Goal: Transaction & Acquisition: Purchase product/service

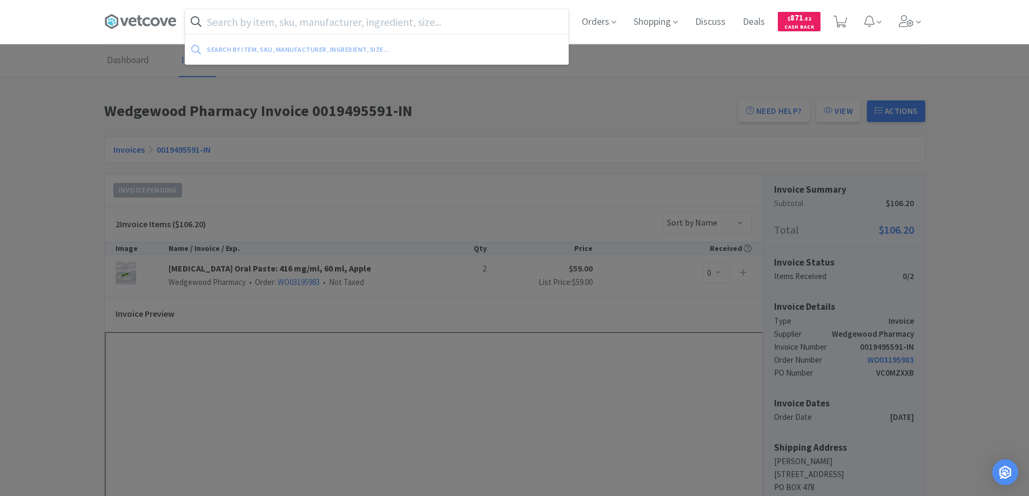
click at [229, 23] on input "text" at bounding box center [376, 21] width 383 height 25
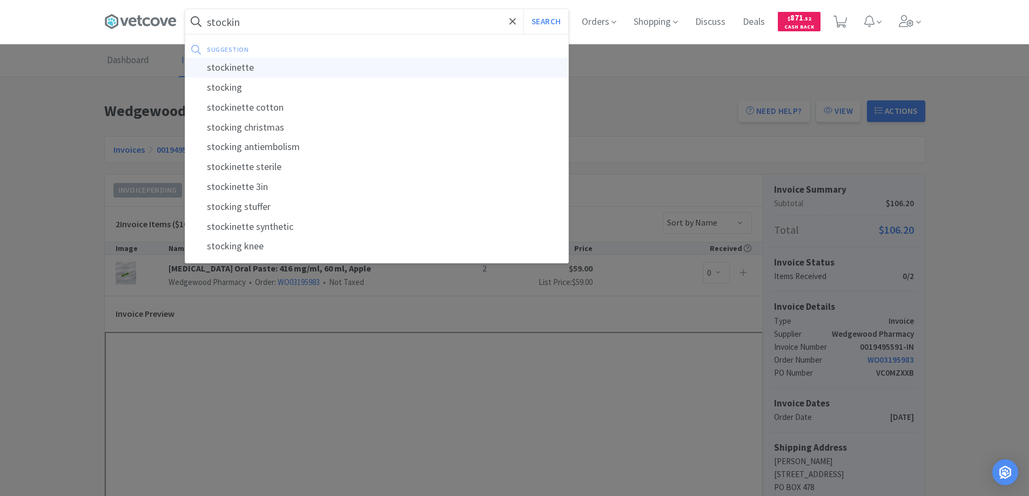
click at [224, 69] on div "stockinette" at bounding box center [376, 68] width 383 height 20
type input "stockinette"
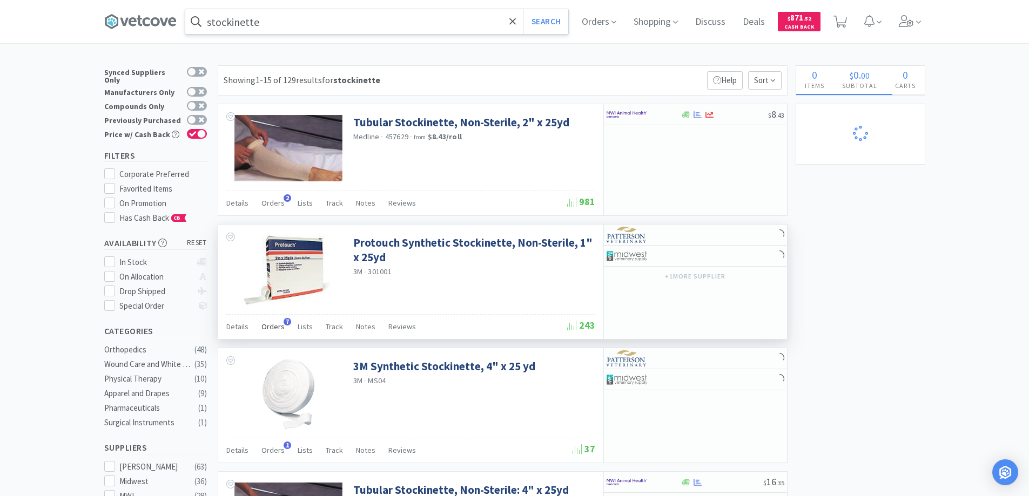
click at [284, 321] on span "7" at bounding box center [288, 322] width 8 height 8
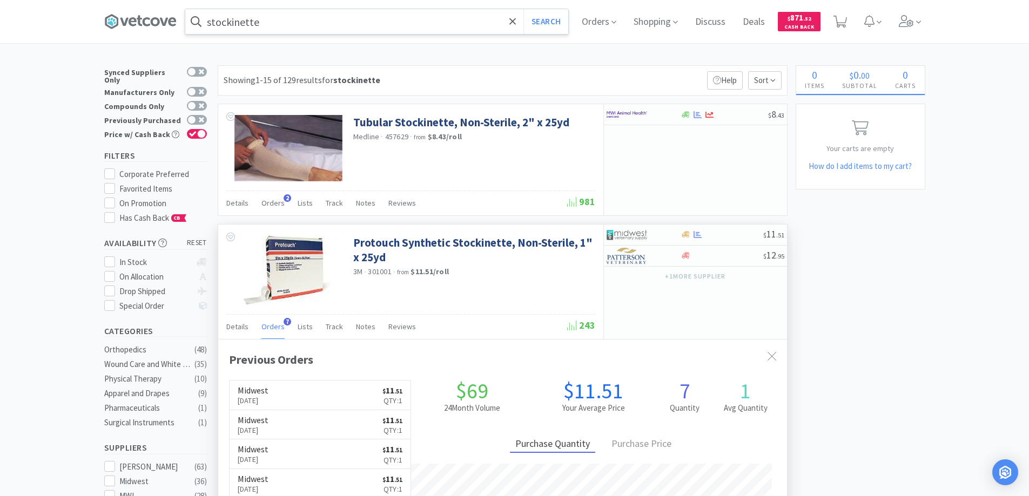
scroll to position [280, 569]
click at [515, 21] on icon at bounding box center [512, 21] width 7 height 11
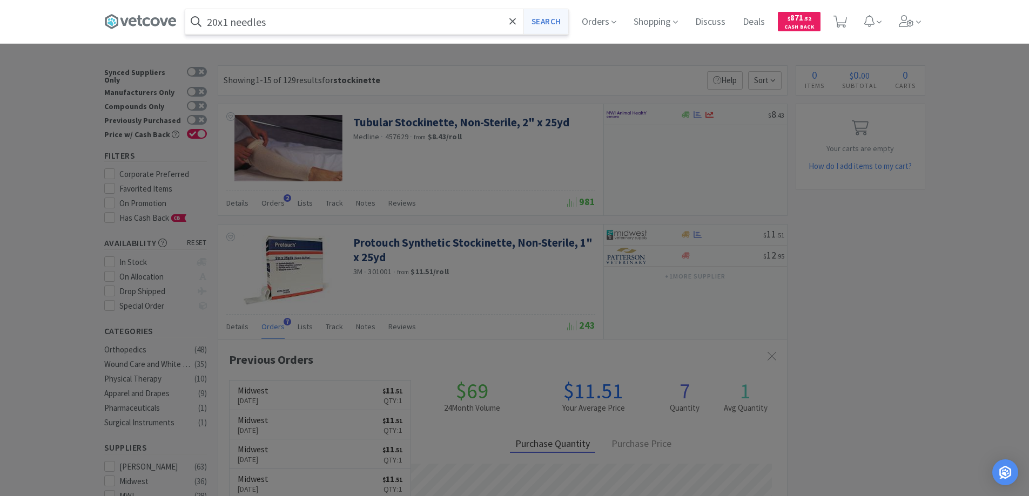
type input "20x1 needles"
click at [545, 20] on button "Search" at bounding box center [546, 21] width 45 height 25
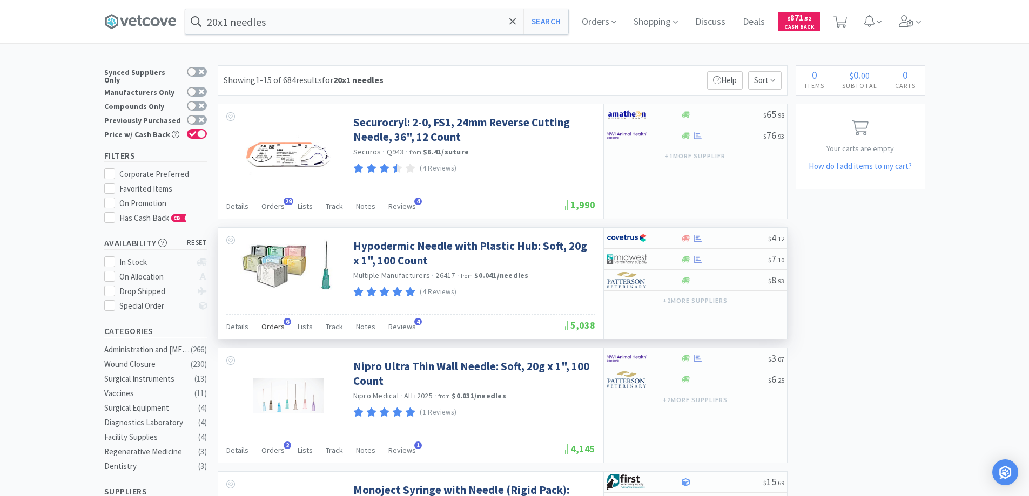
click at [285, 322] on span "6" at bounding box center [288, 322] width 8 height 8
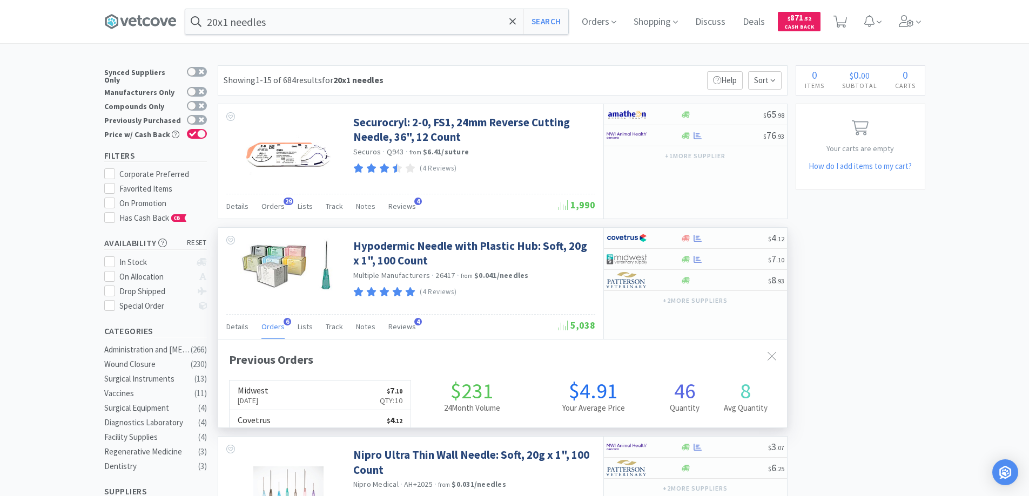
scroll to position [280, 569]
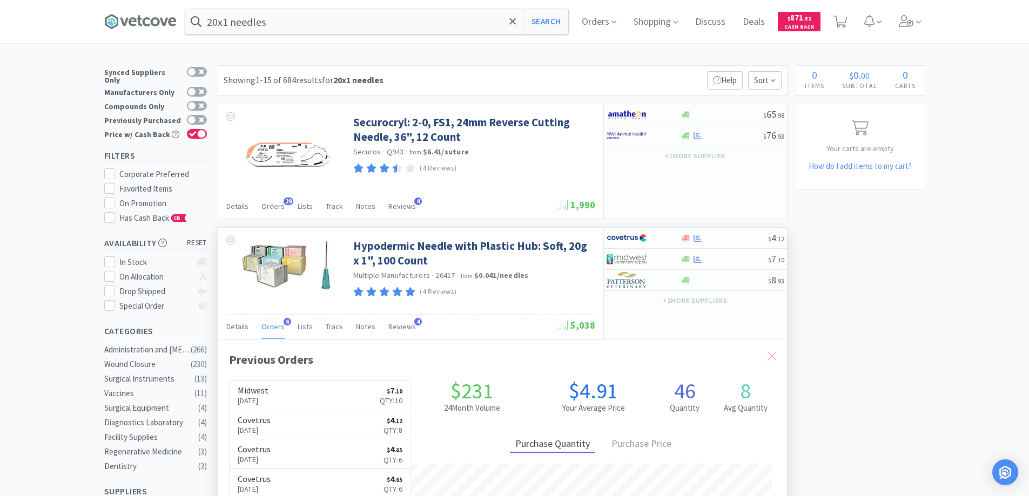
click at [771, 356] on icon at bounding box center [772, 356] width 9 height 9
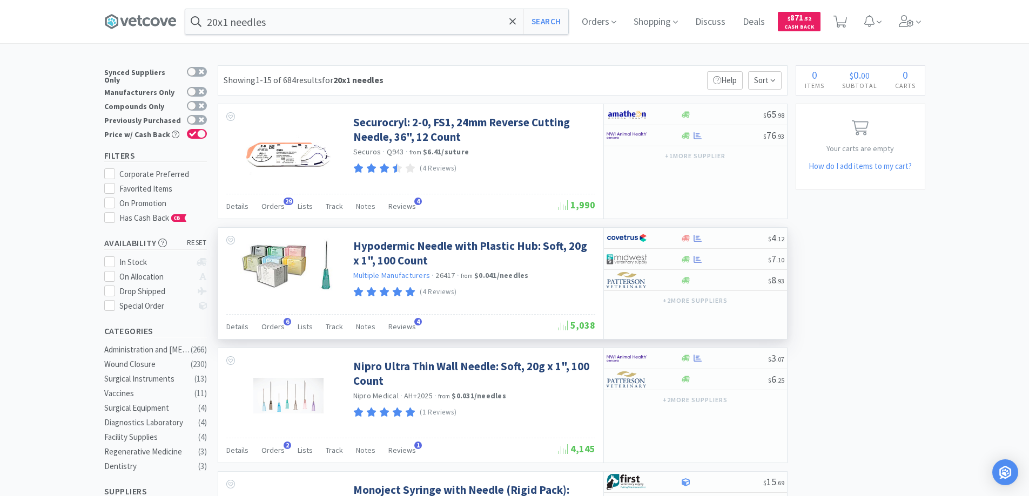
scroll to position [0, 0]
click at [596, 21] on span "Orders" at bounding box center [599, 21] width 43 height 43
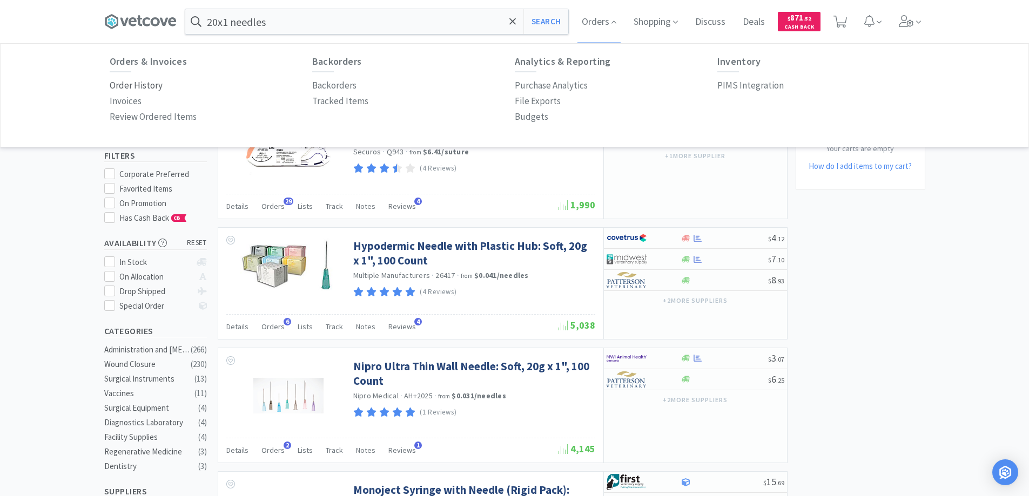
click at [149, 83] on p "Order History" at bounding box center [136, 85] width 53 height 15
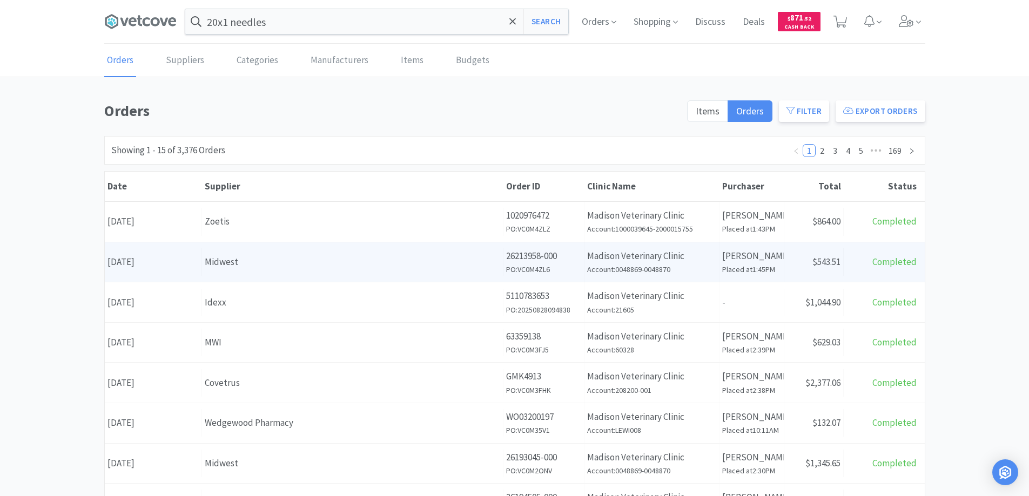
click at [256, 258] on div "Midwest" at bounding box center [353, 262] width 296 height 15
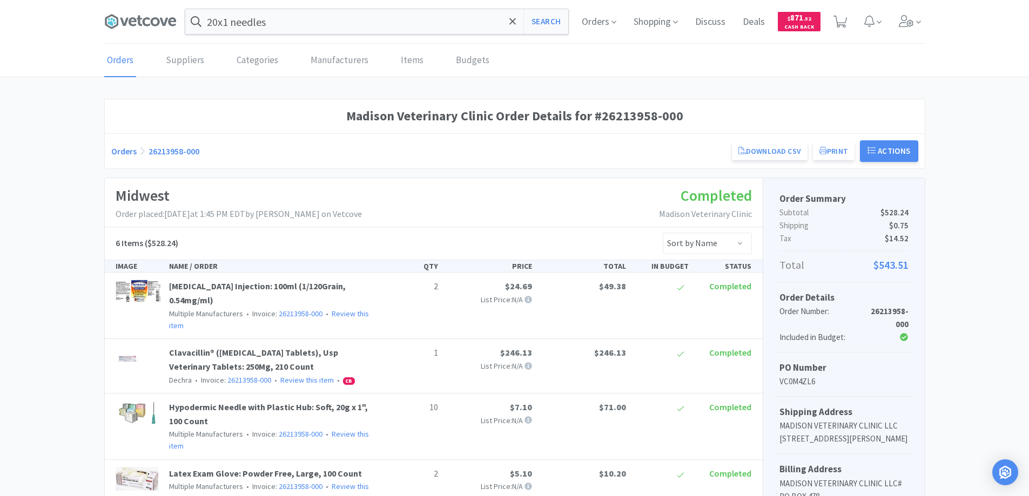
click at [124, 149] on link "Orders" at bounding box center [123, 151] width 25 height 11
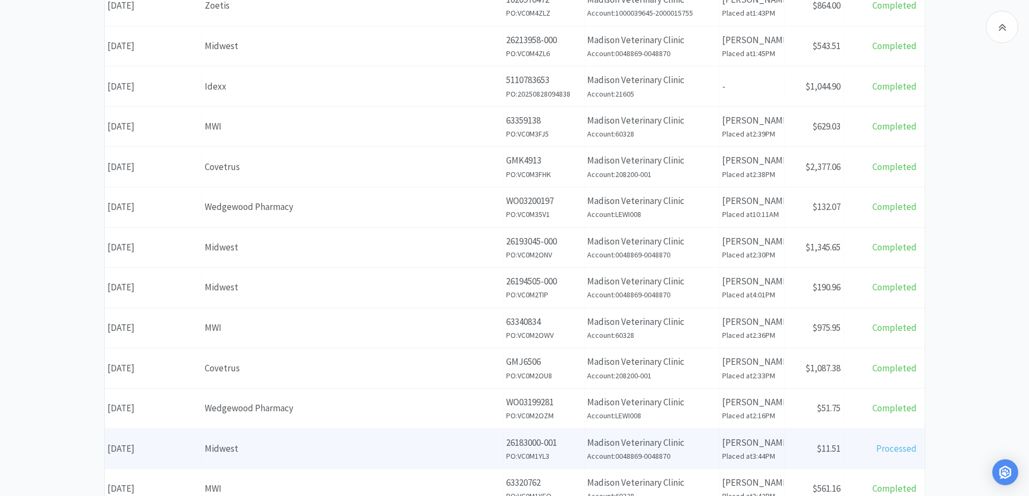
scroll to position [270, 0]
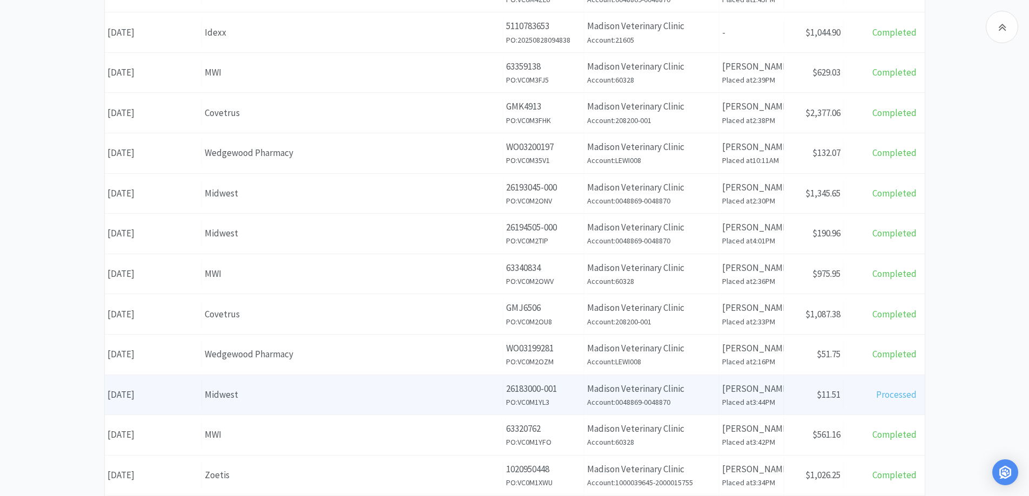
click at [290, 397] on div "Midwest" at bounding box center [353, 395] width 296 height 15
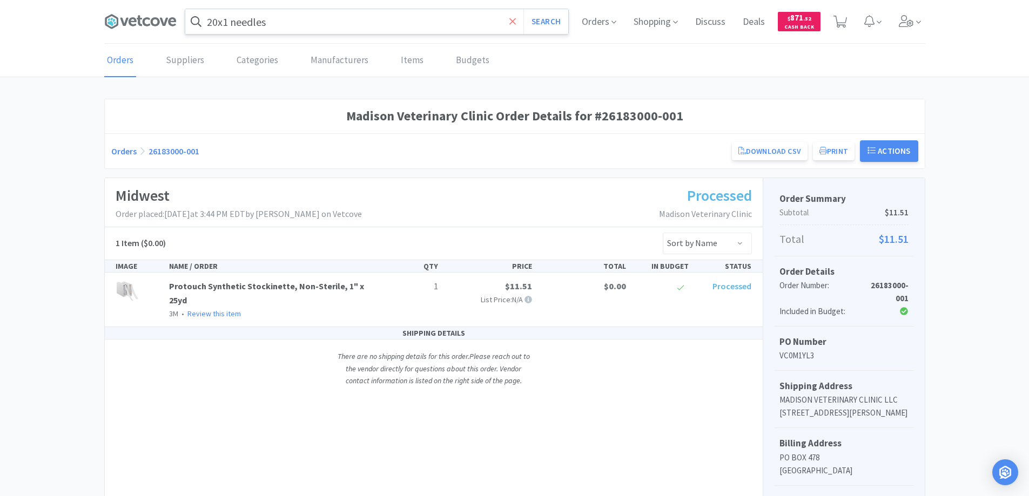
click at [513, 21] on icon at bounding box center [512, 21] width 6 height 6
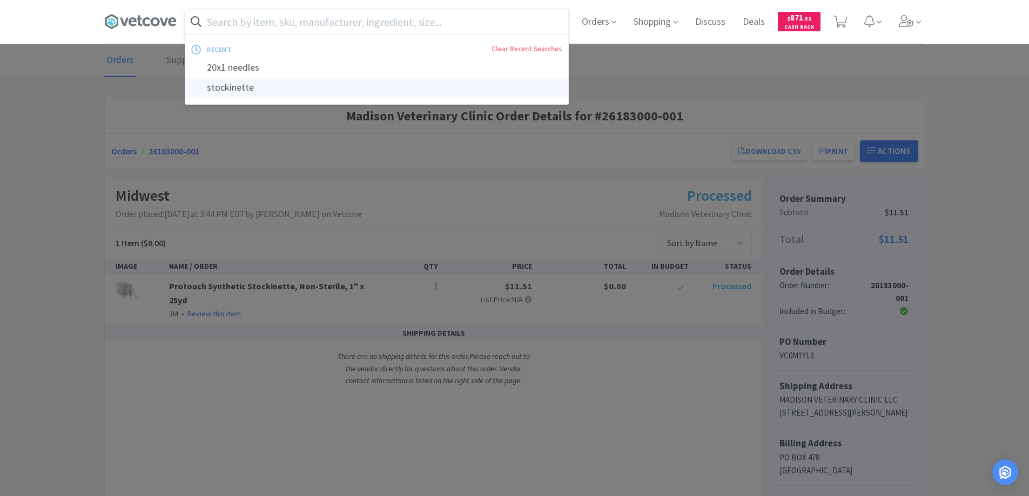
click at [258, 87] on div "stockinette" at bounding box center [376, 88] width 383 height 20
type input "stockinette"
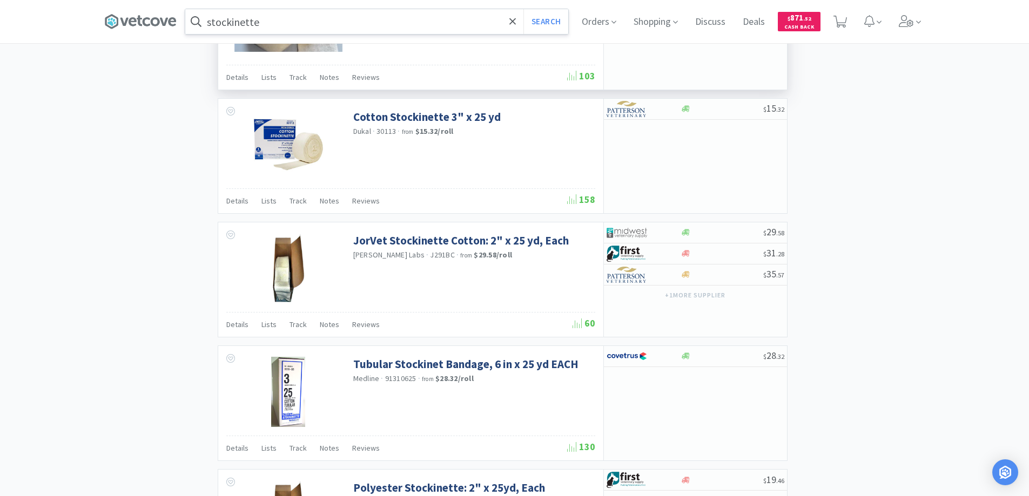
scroll to position [1543, 0]
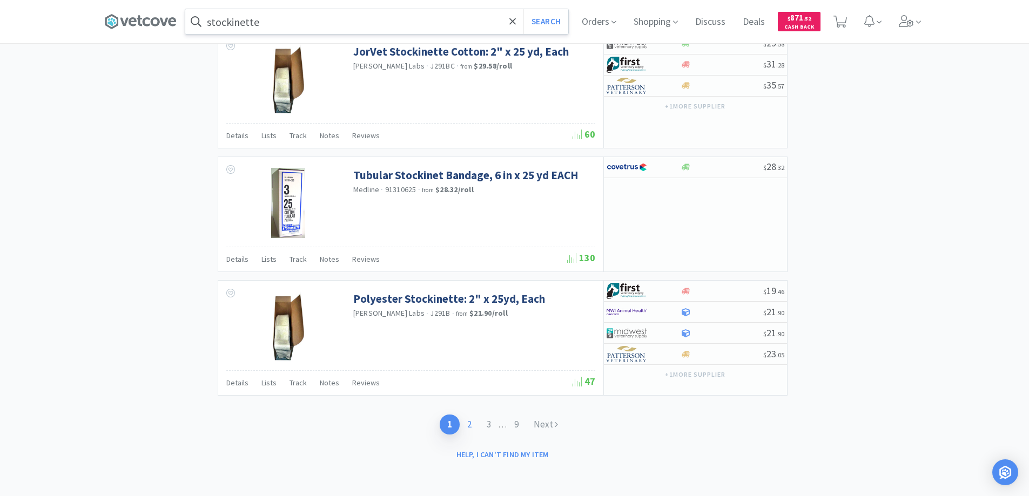
click at [468, 421] on link "2" at bounding box center [469, 425] width 19 height 20
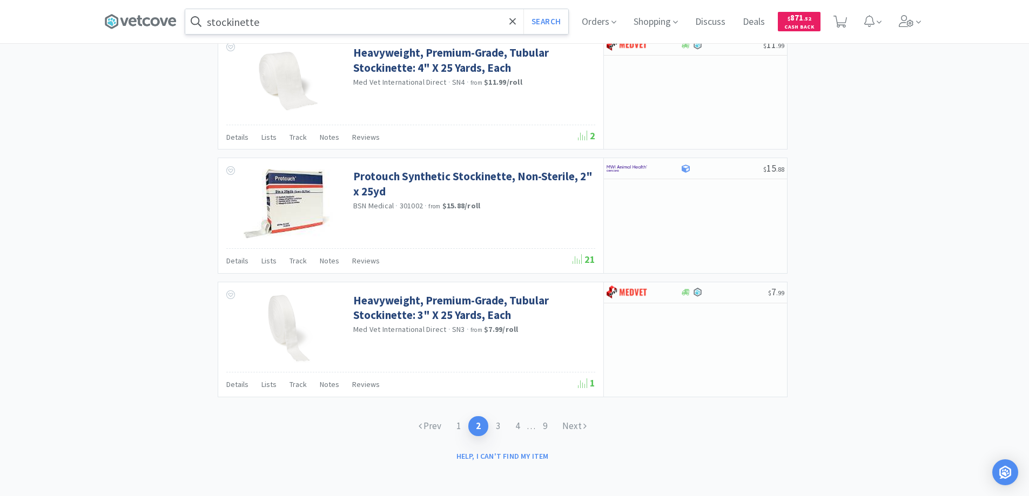
scroll to position [1557, 0]
click at [499, 424] on link "3" at bounding box center [497, 425] width 19 height 20
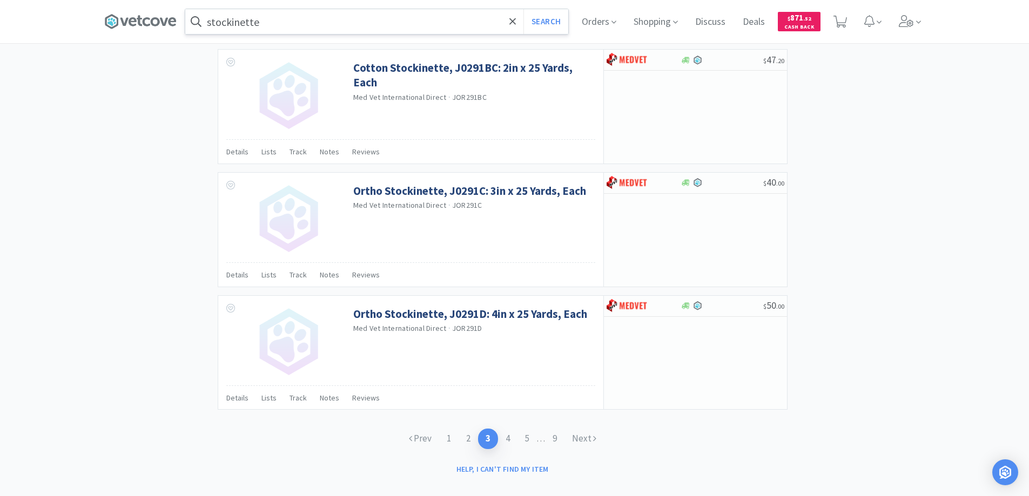
scroll to position [1549, 0]
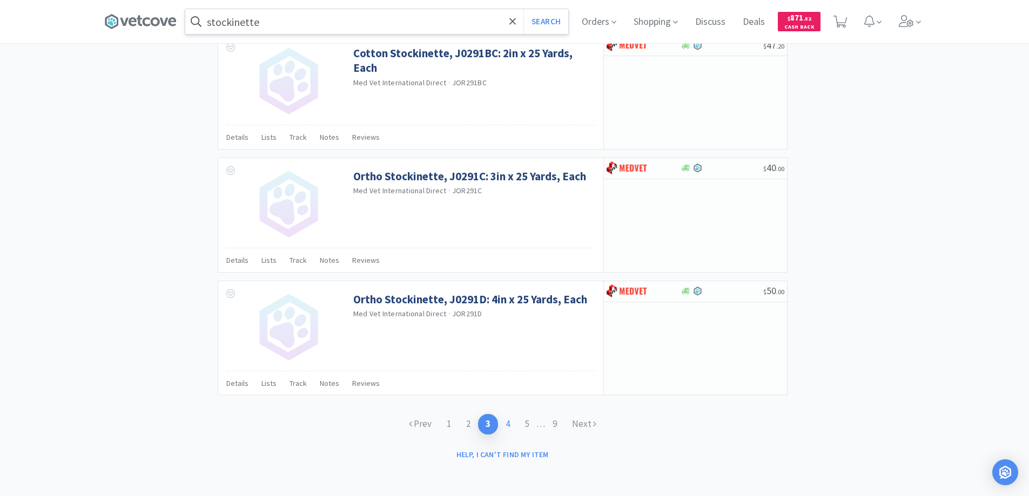
click at [505, 423] on link "4" at bounding box center [507, 424] width 19 height 20
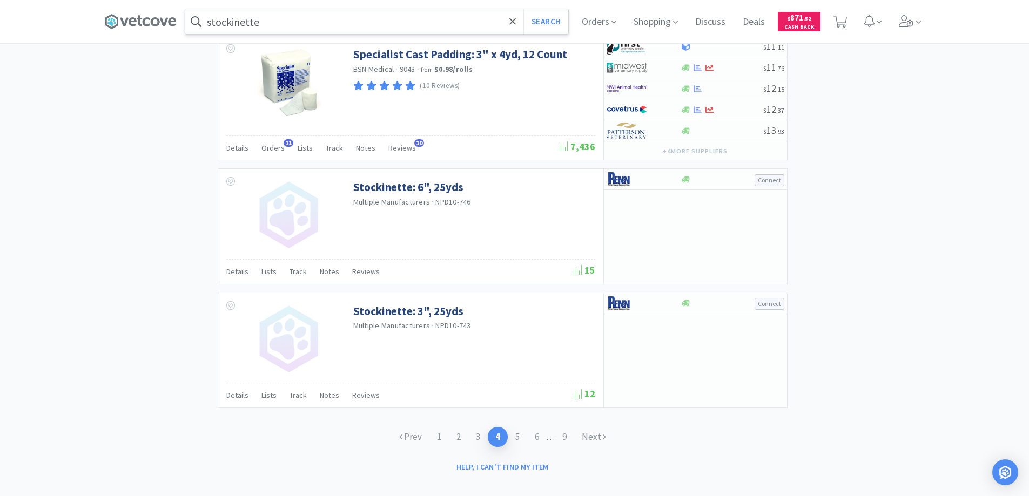
scroll to position [1561, 0]
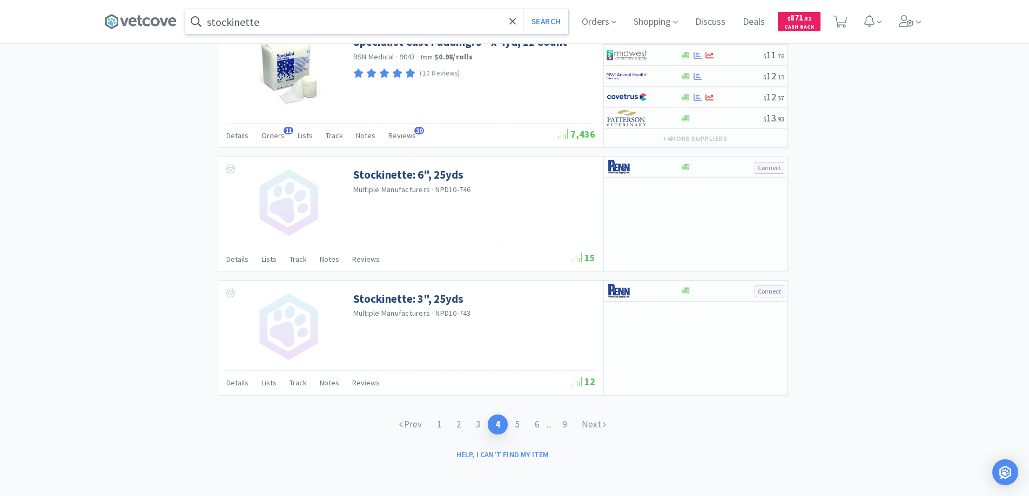
click at [514, 422] on link "5" at bounding box center [517, 425] width 19 height 20
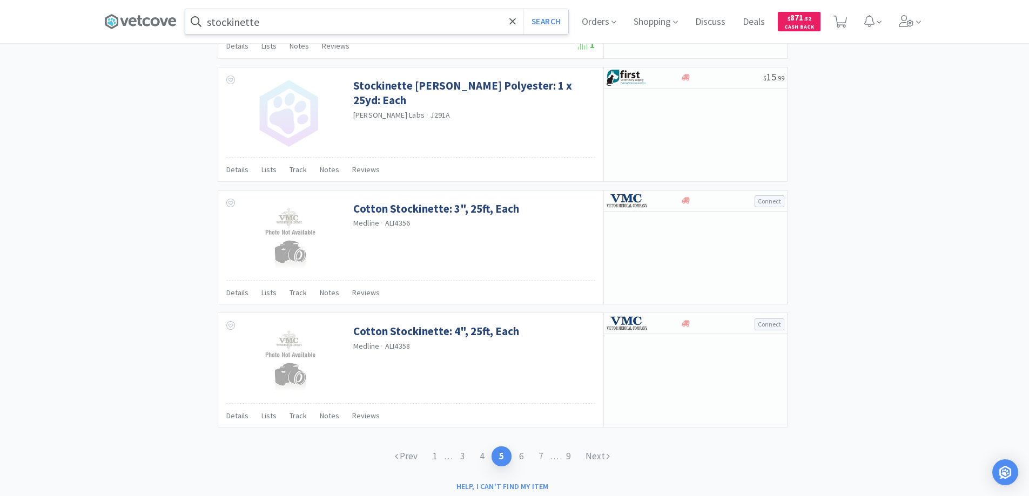
scroll to position [1551, 0]
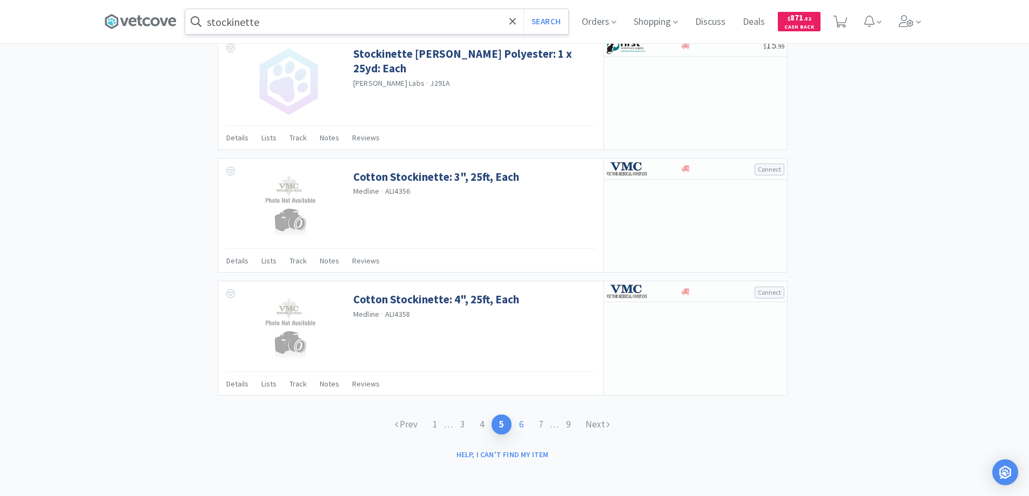
click at [519, 422] on link "6" at bounding box center [521, 425] width 19 height 20
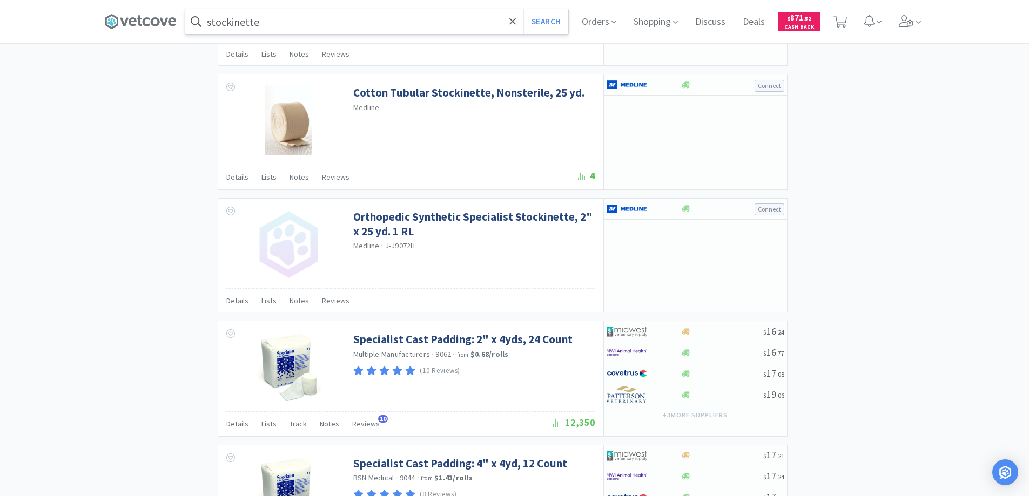
scroll to position [918, 0]
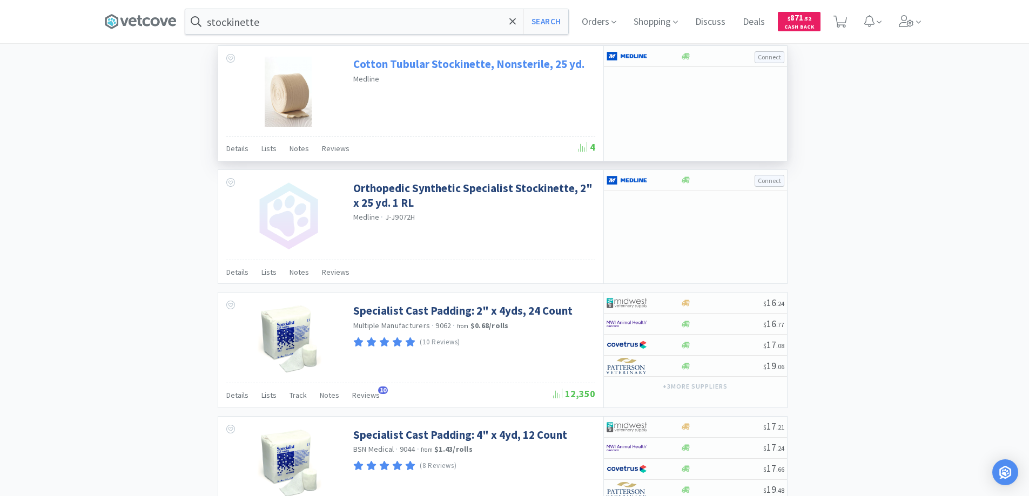
drag, startPoint x: 518, startPoint y: 19, endPoint x: 469, endPoint y: 63, distance: 65.8
click at [494, 39] on div "stockinette Search Orders Shopping Discuss Discuss Deals Deals $ 871 . 52 Cash …" at bounding box center [514, 21] width 821 height 43
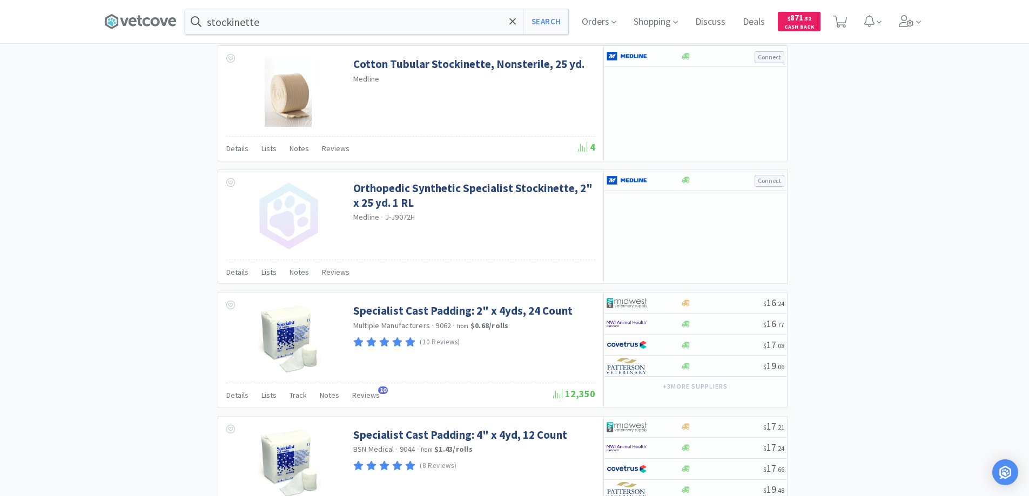
click at [166, 127] on div "× Filter Results Synced Suppliers Only Manufacturers Only Compounds Only Previo…" at bounding box center [514, 121] width 821 height 1949
click at [516, 20] on icon at bounding box center [512, 21] width 6 height 6
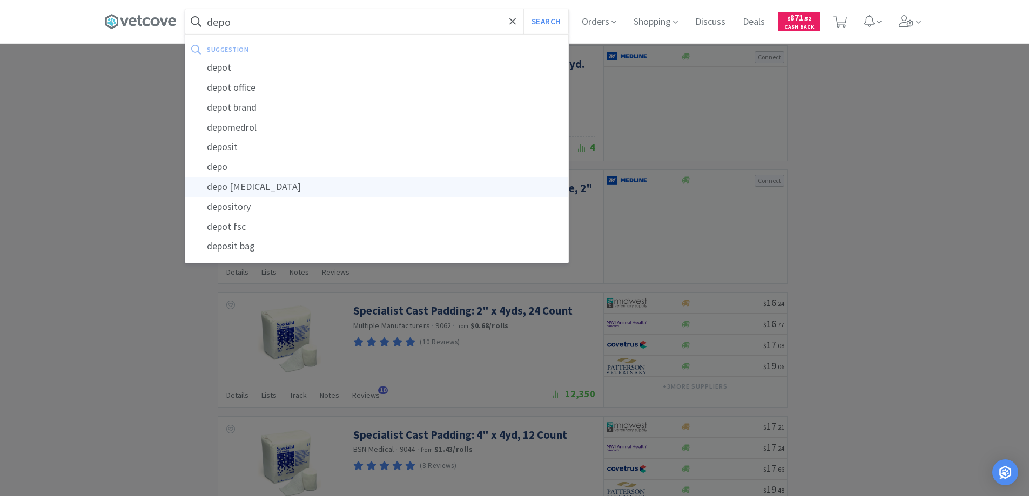
click at [290, 189] on div "depo medrol" at bounding box center [376, 187] width 383 height 20
type input "depo medrol"
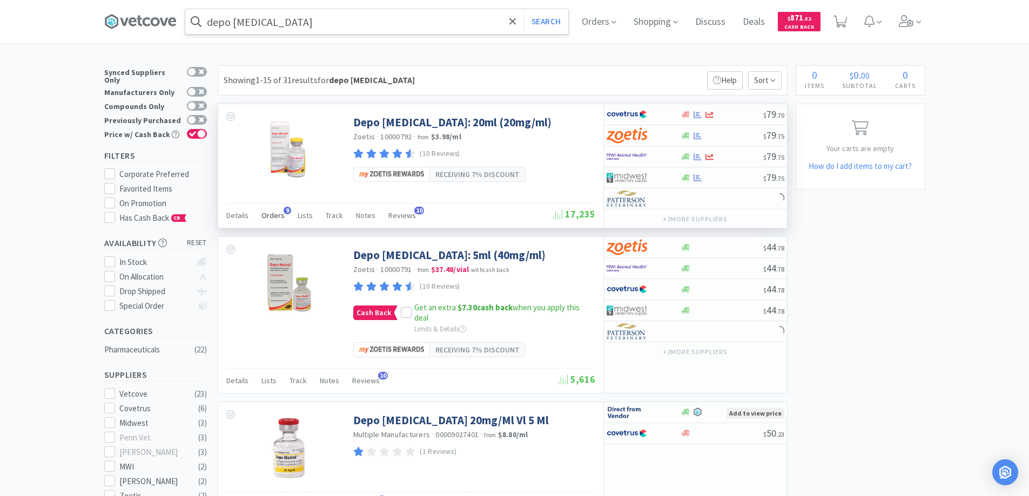
click at [284, 210] on span "9" at bounding box center [288, 211] width 8 height 8
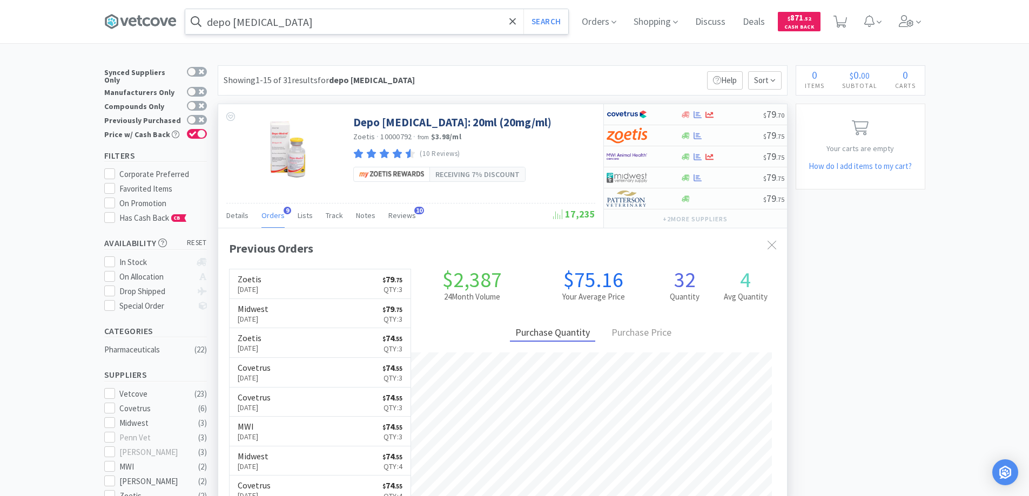
scroll to position [290, 569]
click at [769, 242] on icon at bounding box center [772, 245] width 9 height 9
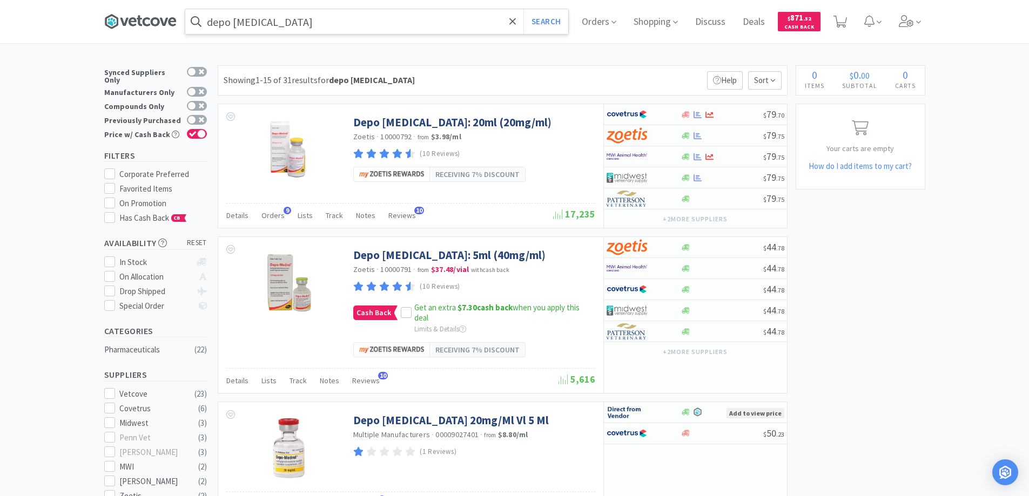
click at [149, 22] on icon at bounding box center [140, 22] width 72 height 16
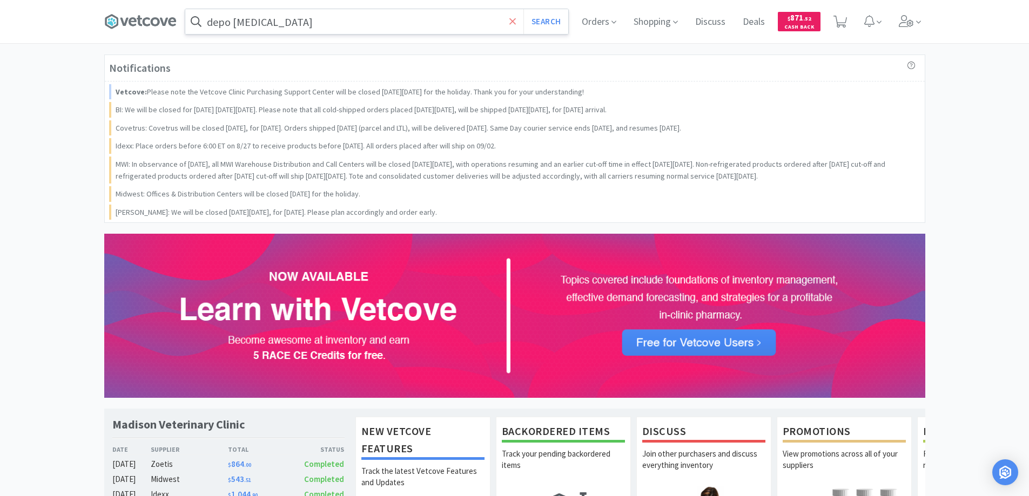
click at [515, 20] on icon at bounding box center [512, 21] width 7 height 11
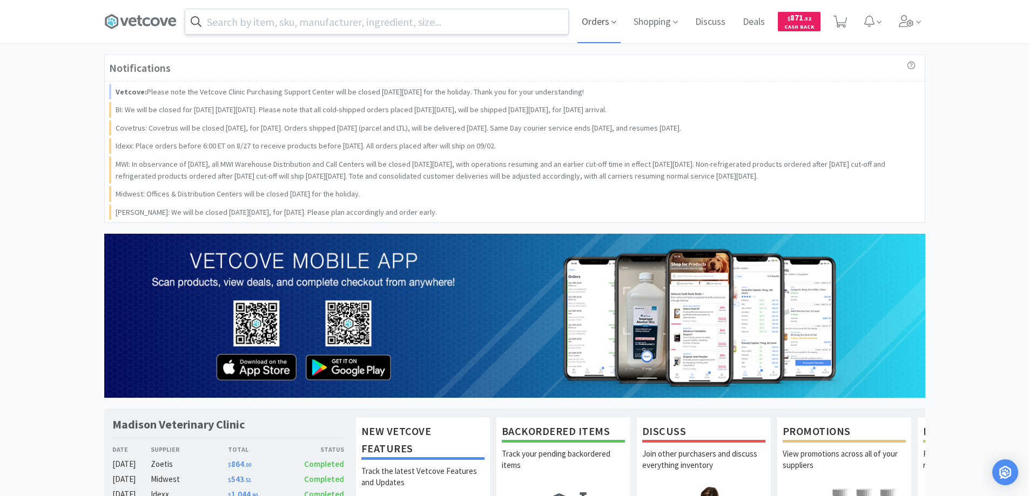
click at [587, 23] on span "Orders" at bounding box center [599, 21] width 43 height 43
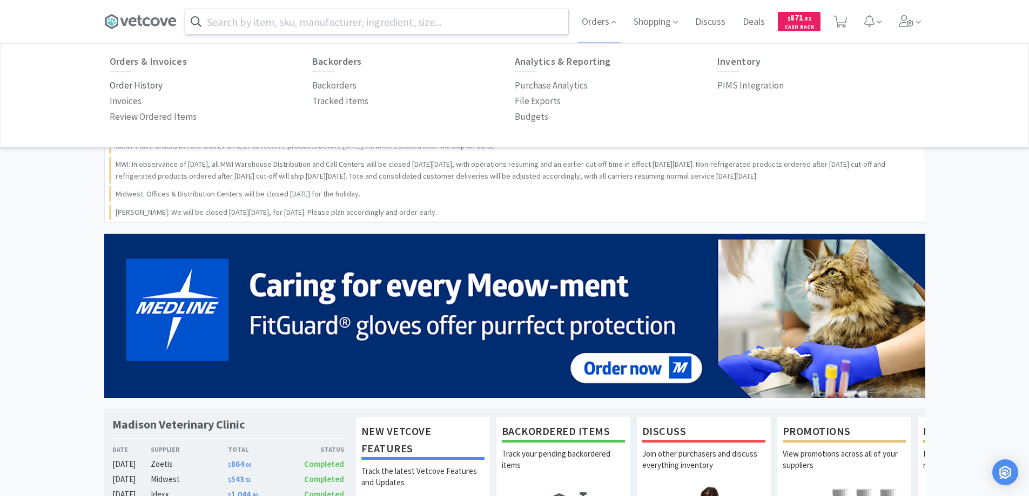
click at [151, 88] on p "Order History" at bounding box center [136, 85] width 53 height 15
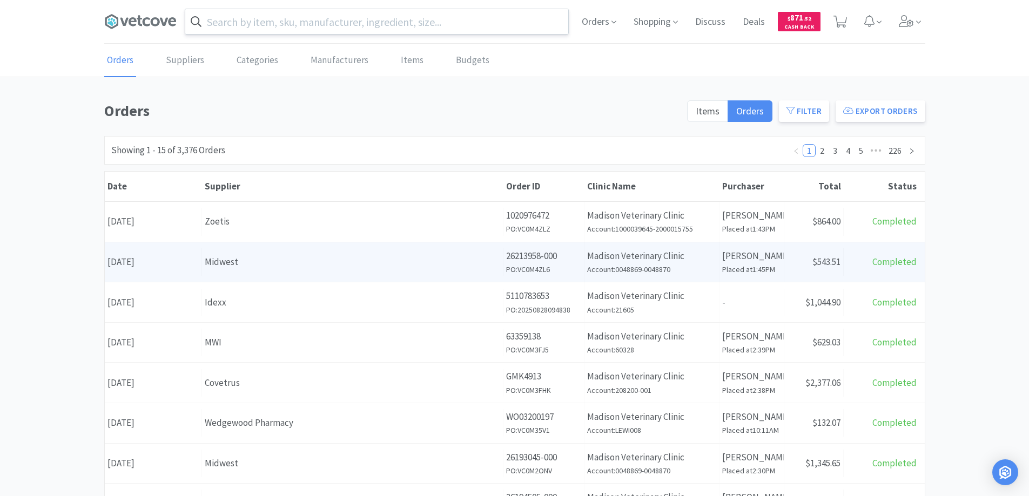
click at [301, 265] on div "Midwest" at bounding box center [353, 262] width 296 height 15
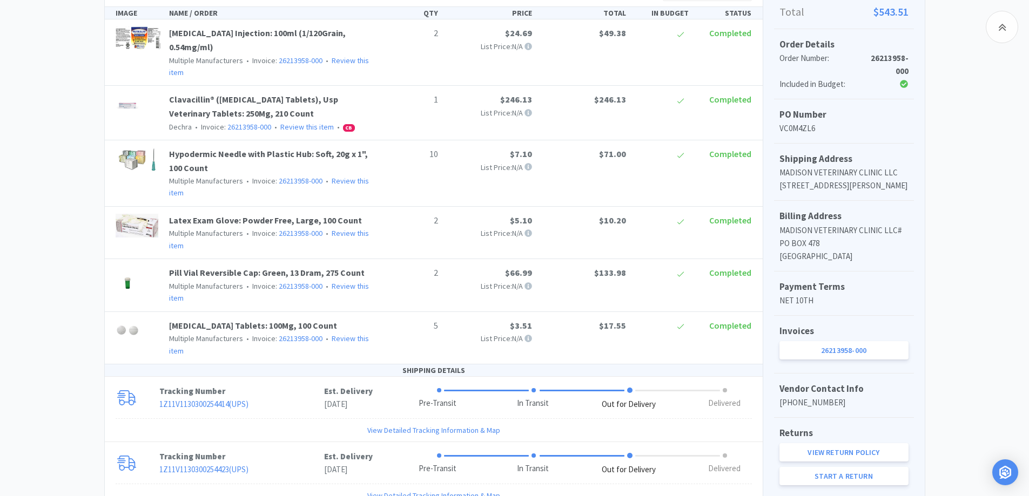
scroll to position [324, 0]
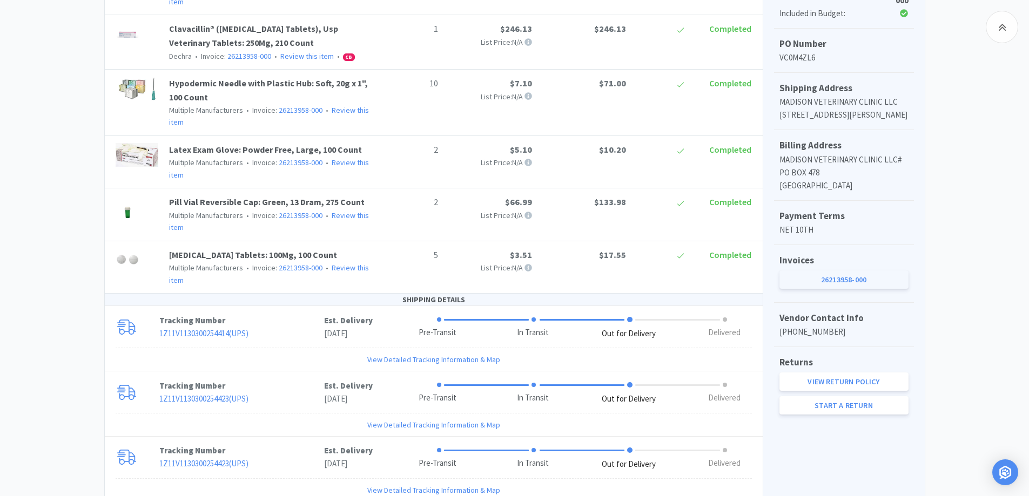
click at [835, 289] on link "26213958-000" at bounding box center [844, 280] width 129 height 18
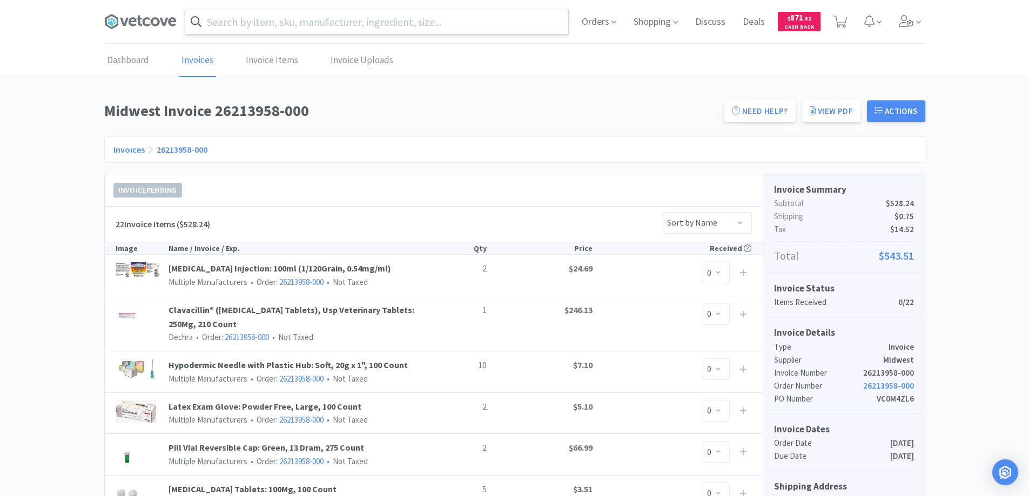
click at [133, 149] on link "Invoices" at bounding box center [128, 149] width 31 height 11
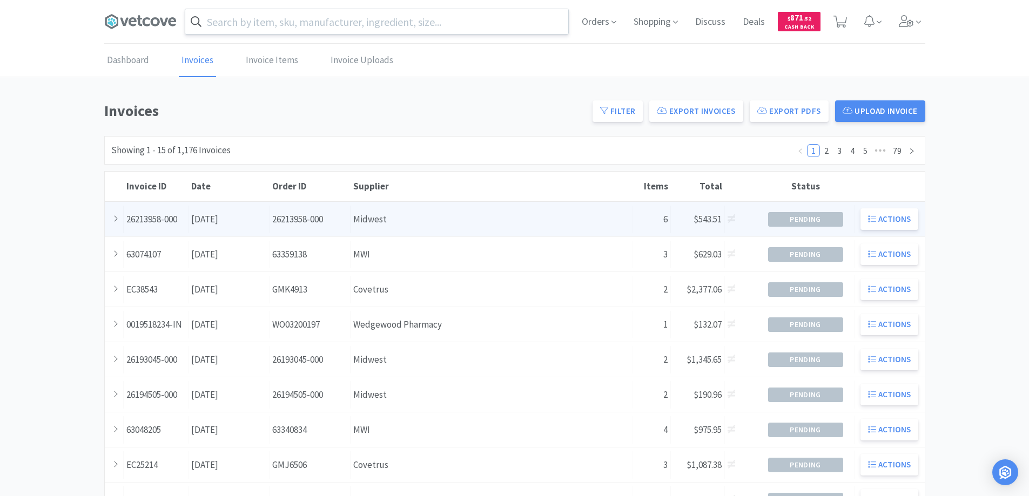
click at [414, 224] on div "Supplier Midwest" at bounding box center [492, 220] width 283 height 28
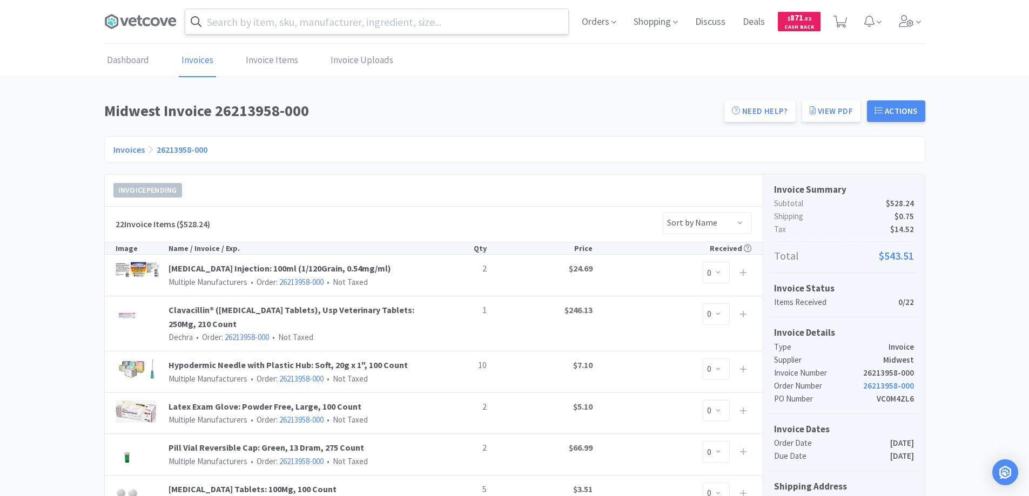
click at [123, 151] on link "Invoices" at bounding box center [128, 149] width 31 height 11
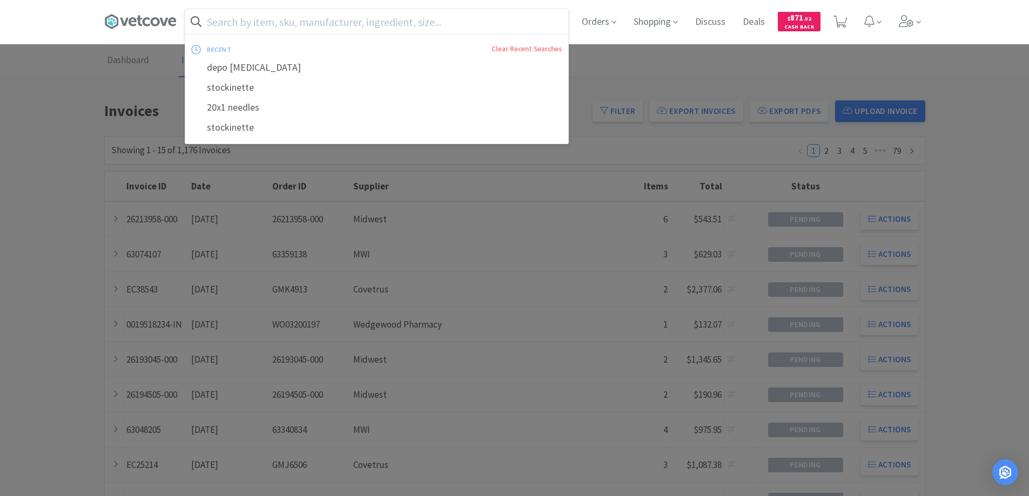
click at [211, 21] on input "text" at bounding box center [376, 21] width 383 height 25
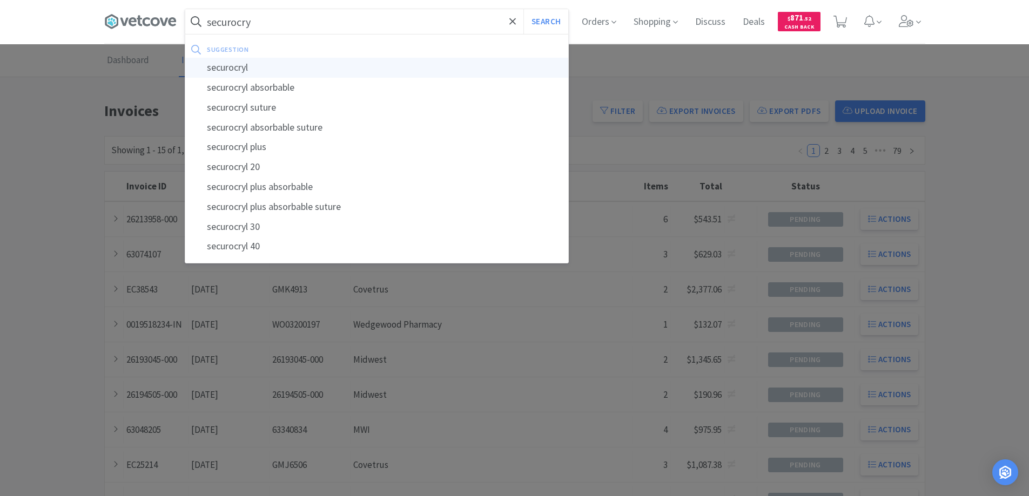
click at [226, 68] on div "securocryl" at bounding box center [376, 68] width 383 height 20
type input "securocryl"
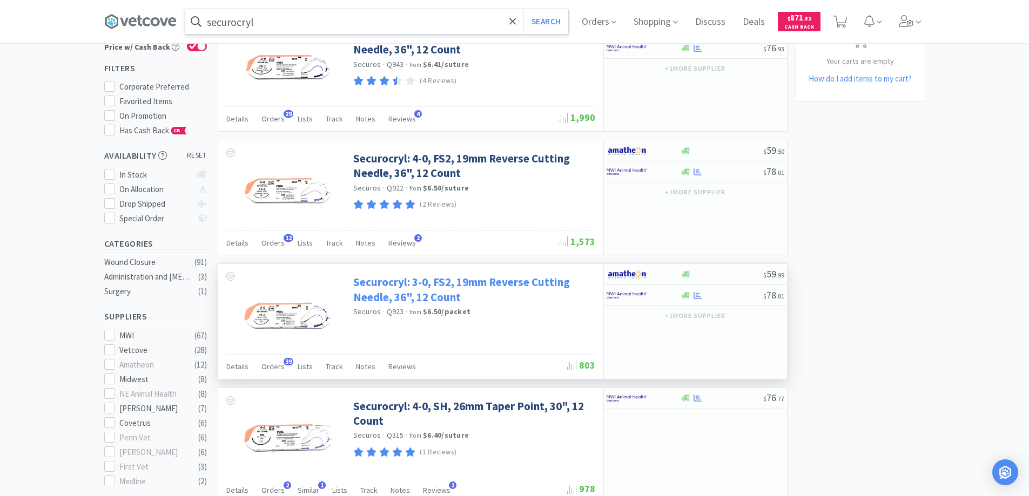
scroll to position [108, 0]
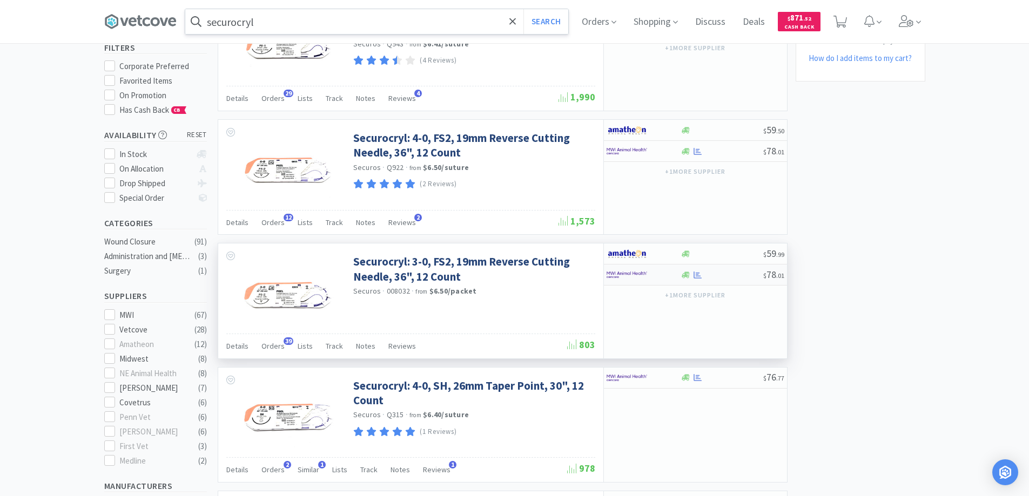
click at [649, 277] on div at bounding box center [636, 275] width 59 height 18
select select "1"
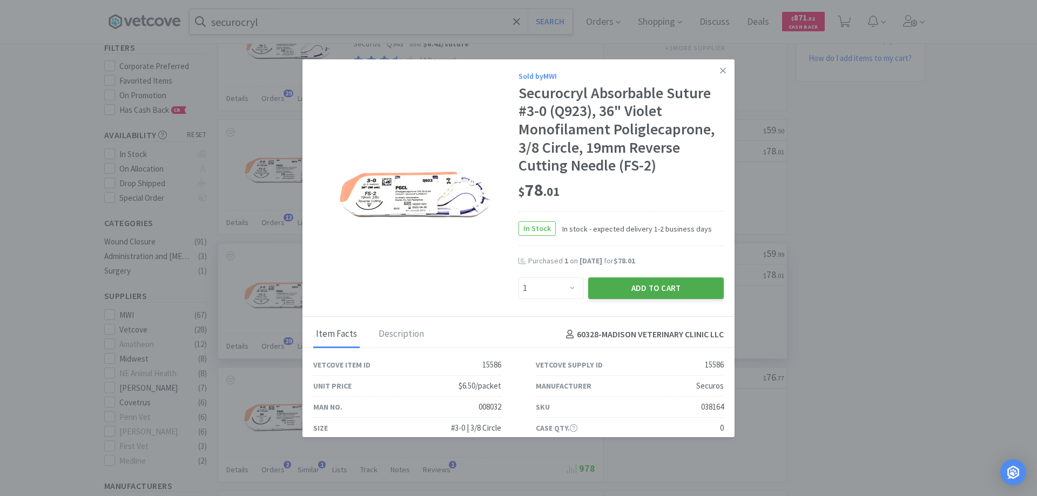
click at [643, 290] on button "Add to Cart" at bounding box center [656, 289] width 136 height 22
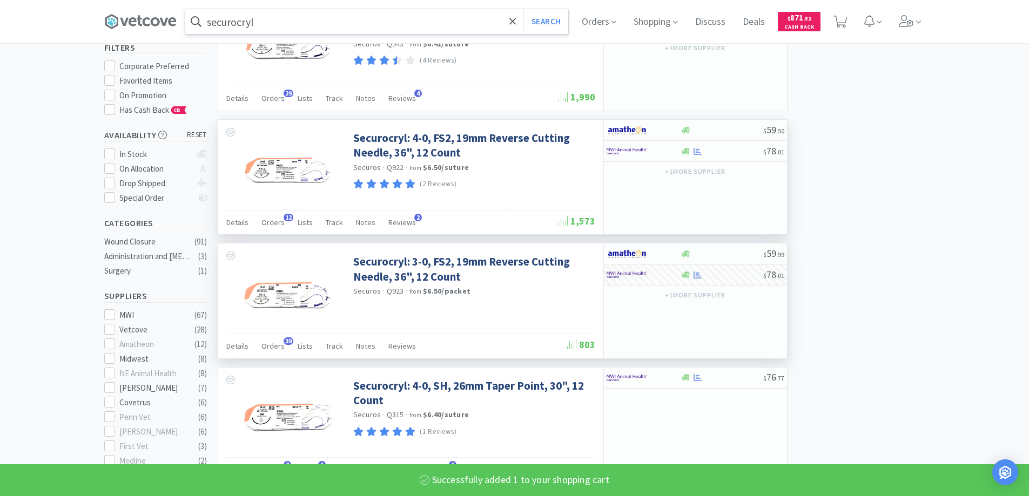
select select "1"
click at [516, 19] on icon at bounding box center [512, 21] width 7 height 11
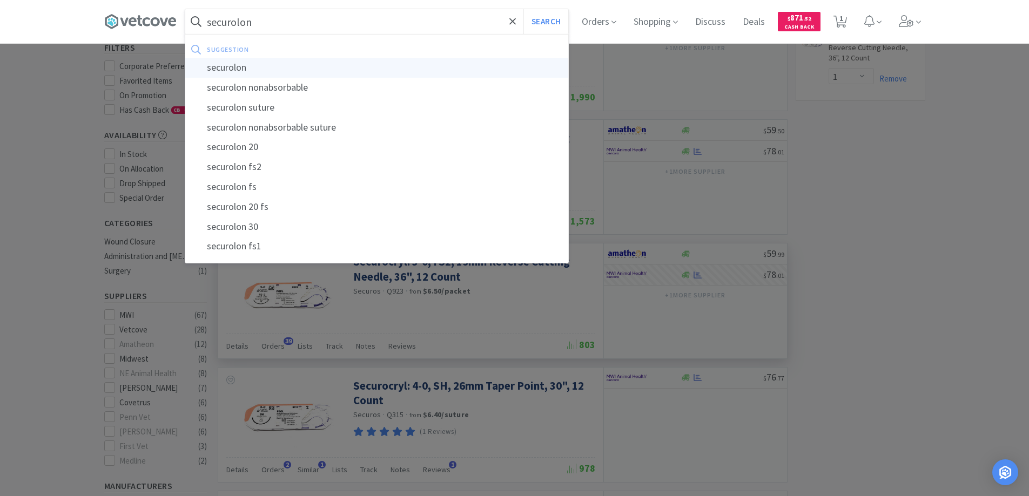
type input "securolon"
click at [227, 68] on div "securolon" at bounding box center [376, 68] width 383 height 20
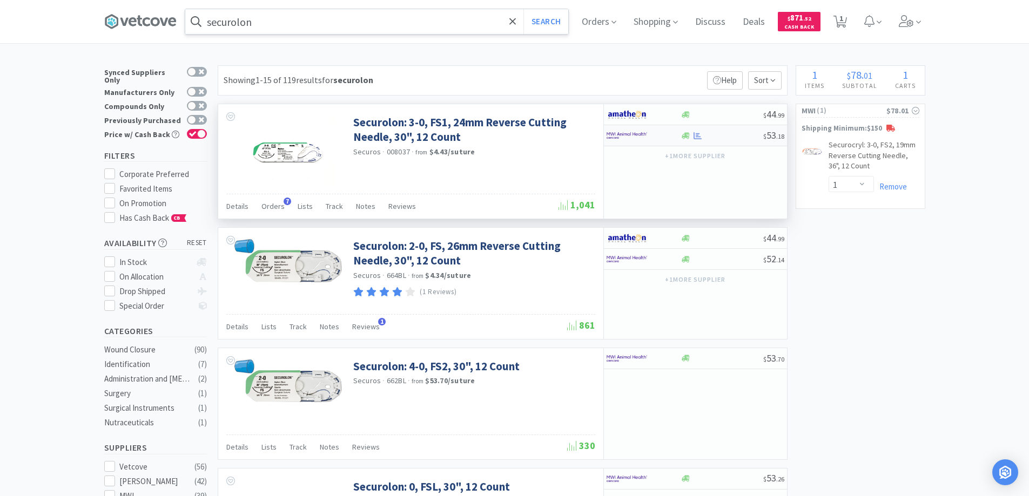
click at [636, 139] on img at bounding box center [627, 136] width 41 height 16
select select "1"
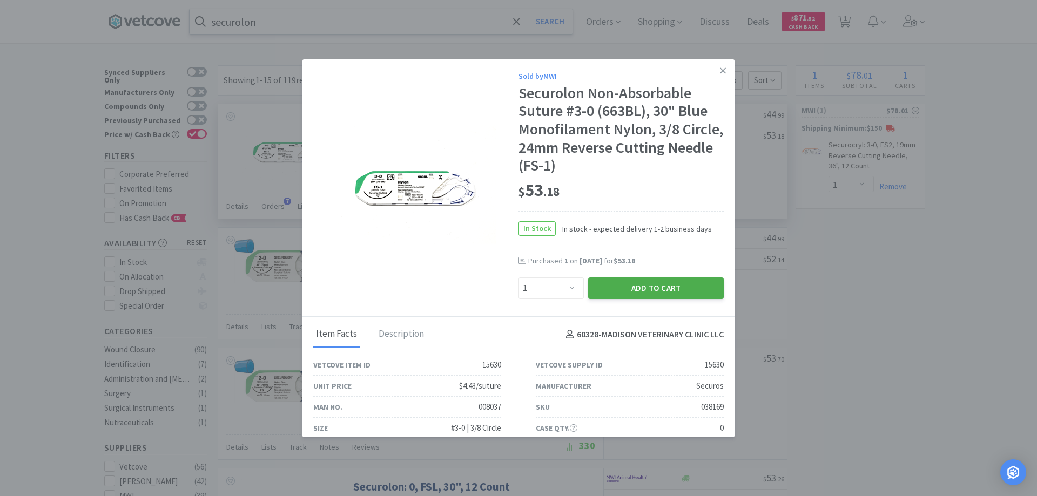
click at [627, 290] on button "Add to Cart" at bounding box center [656, 289] width 136 height 22
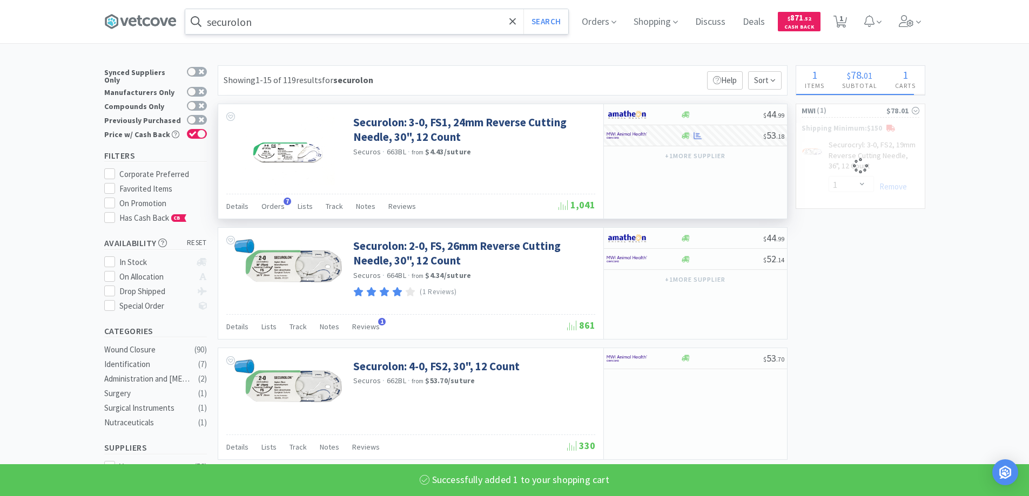
select select "1"
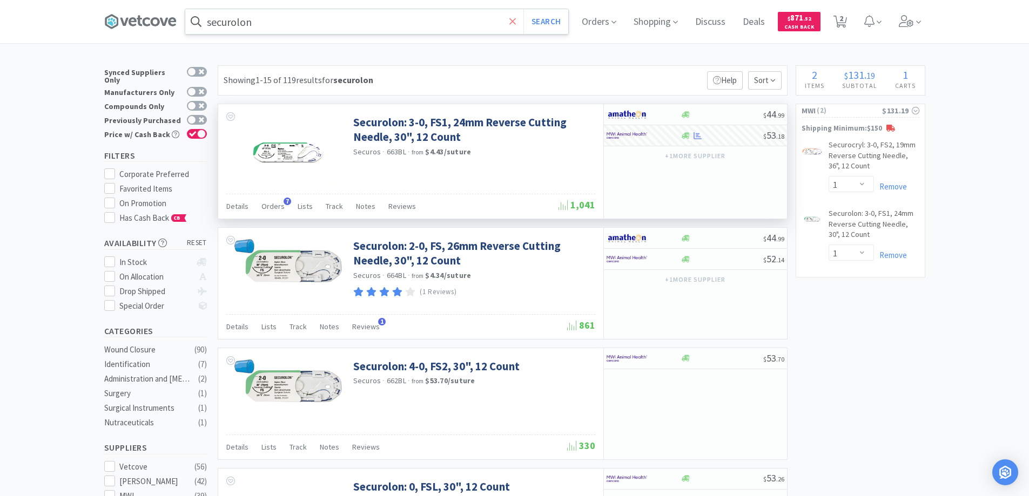
click at [513, 23] on icon at bounding box center [512, 21] width 7 height 11
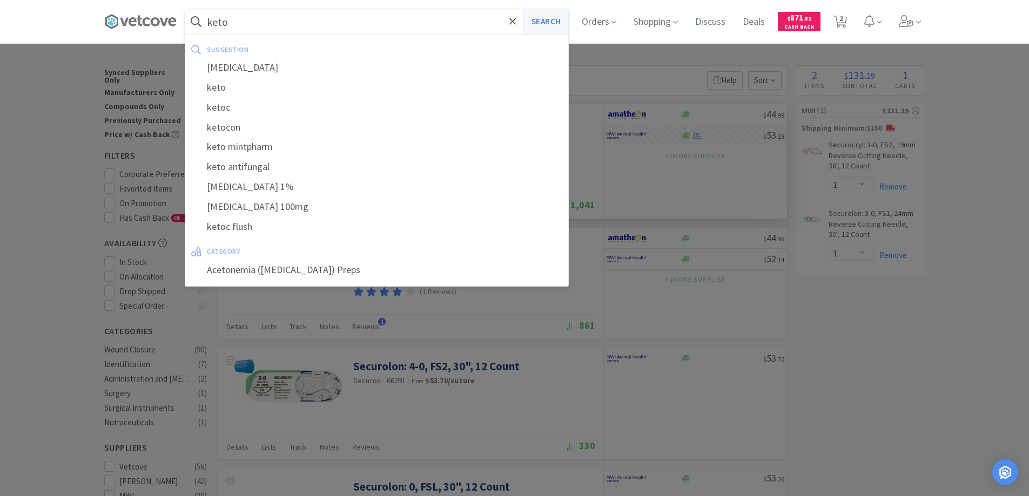
type input "keto"
click at [538, 23] on button "Search" at bounding box center [546, 21] width 45 height 25
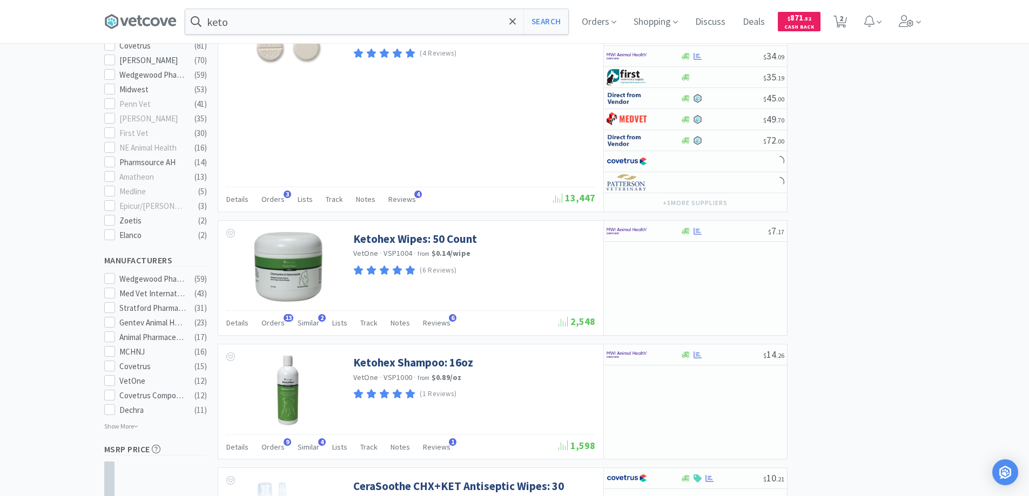
scroll to position [486, 0]
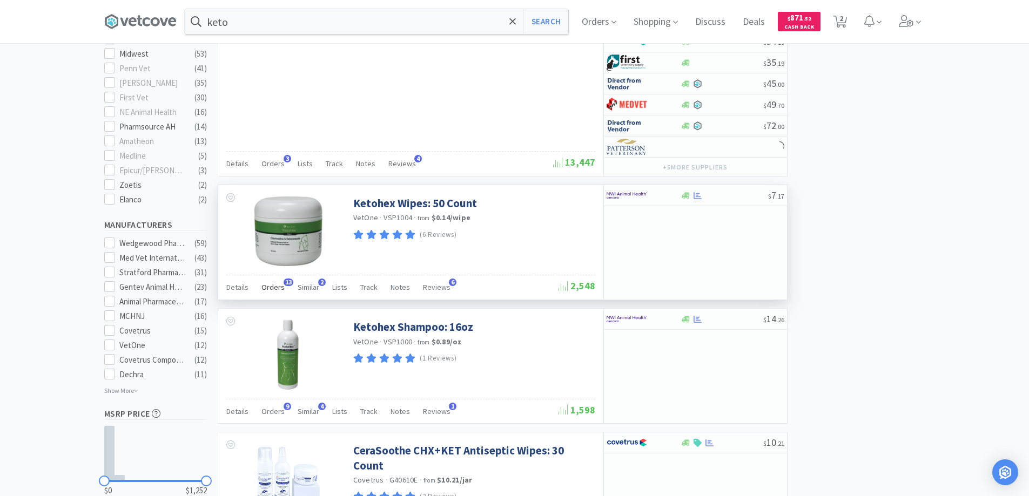
click at [287, 282] on span "13" at bounding box center [289, 283] width 10 height 8
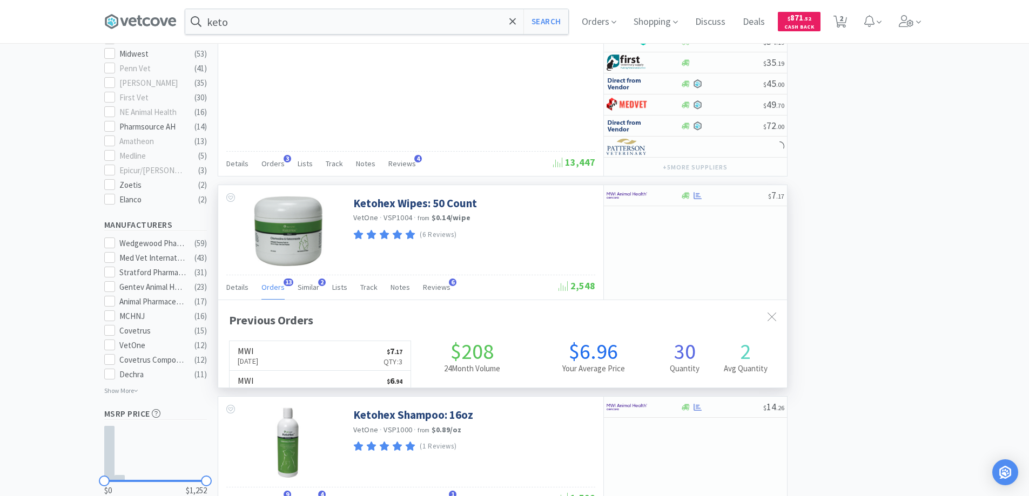
scroll to position [290, 569]
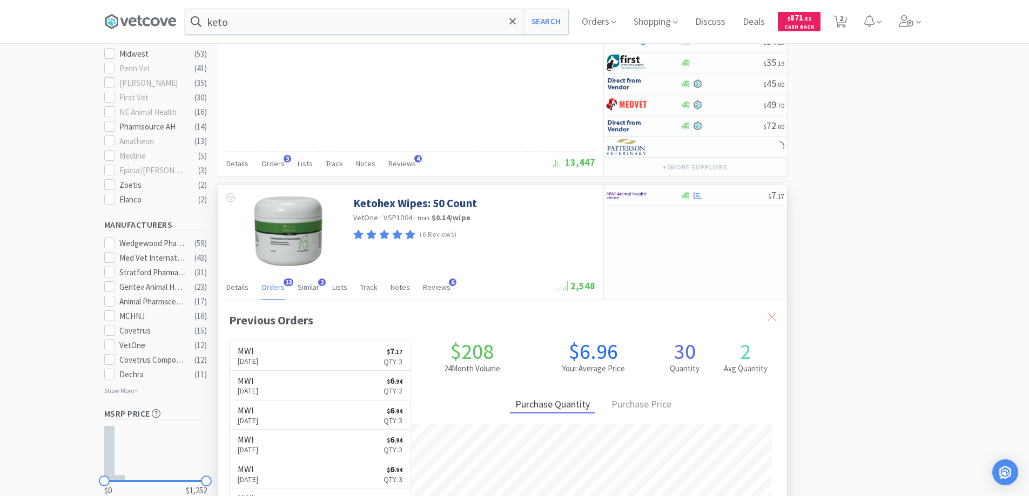
click at [764, 318] on div at bounding box center [771, 317] width 19 height 25
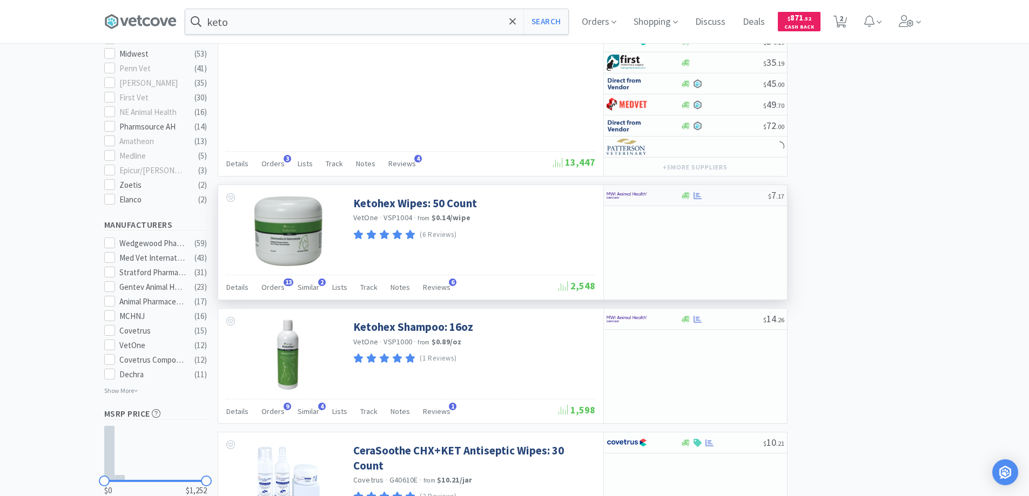
click at [655, 198] on div at bounding box center [636, 195] width 59 height 18
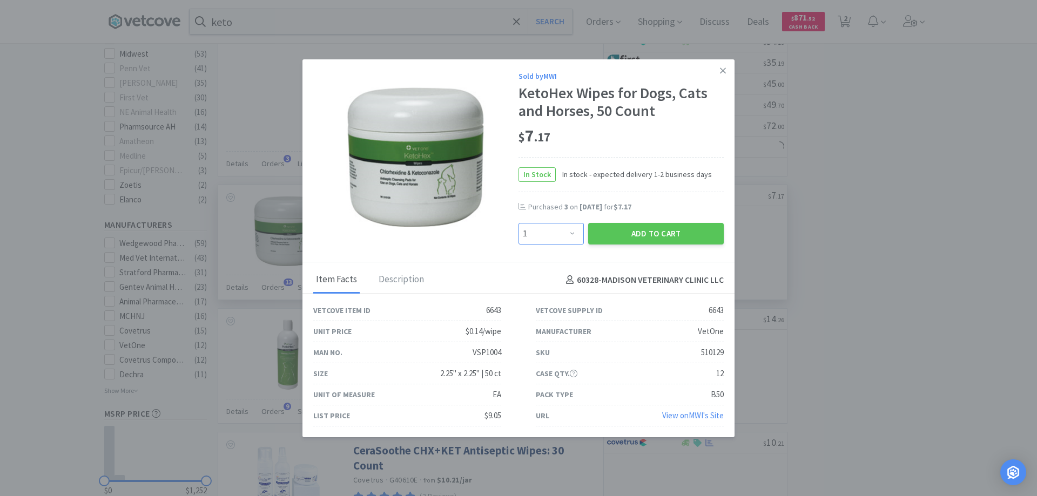
click at [567, 234] on select "Enter Quantity 1 2 3 4 5 6 7 8 9 10 11 12 13 14 15 16 17 18 19 20 Enter Quantity" at bounding box center [551, 234] width 65 height 22
select select "3"
click at [519, 223] on select "Enter Quantity 1 2 3 4 5 6 7 8 9 10 11 12 13 14 15 16 17 18 19 20 Enter Quantity" at bounding box center [551, 234] width 65 height 22
click at [628, 231] on button "Add to Cart" at bounding box center [656, 234] width 136 height 22
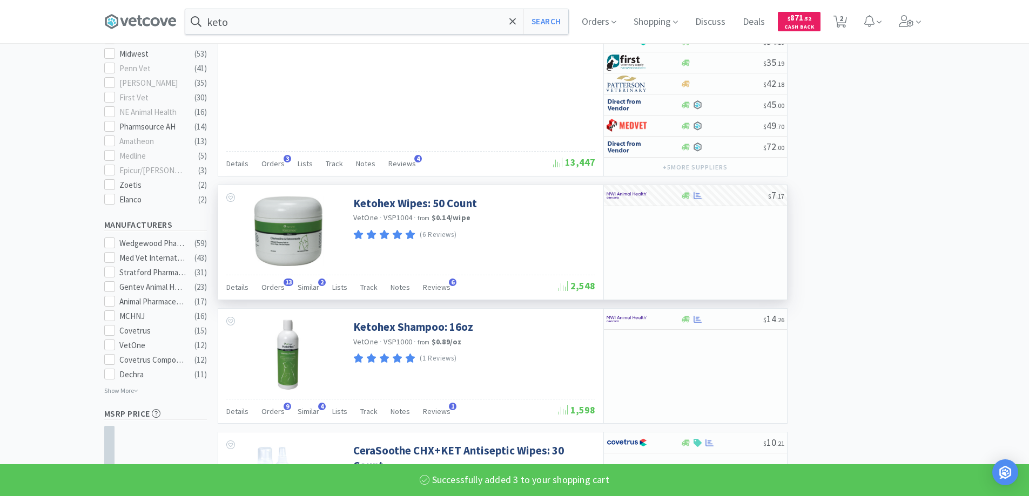
select select "3"
select select "1"
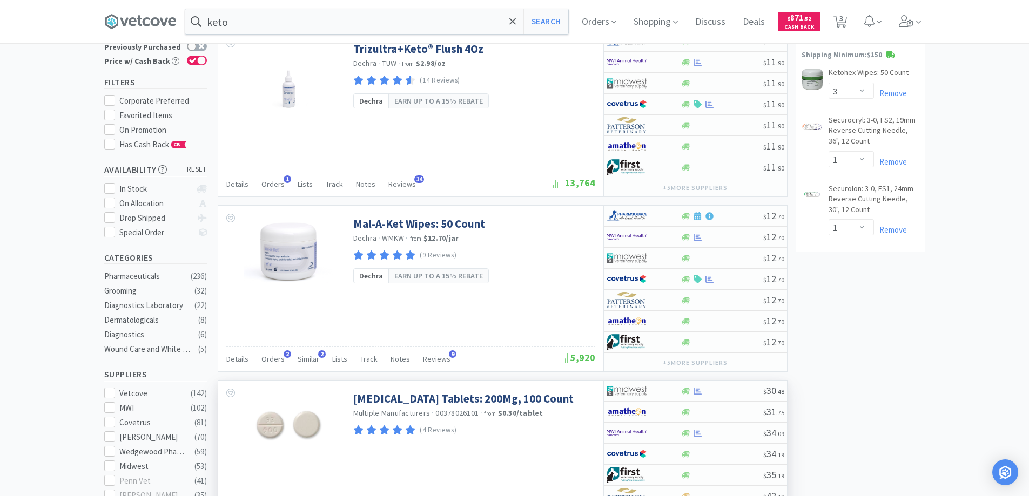
scroll to position [0, 0]
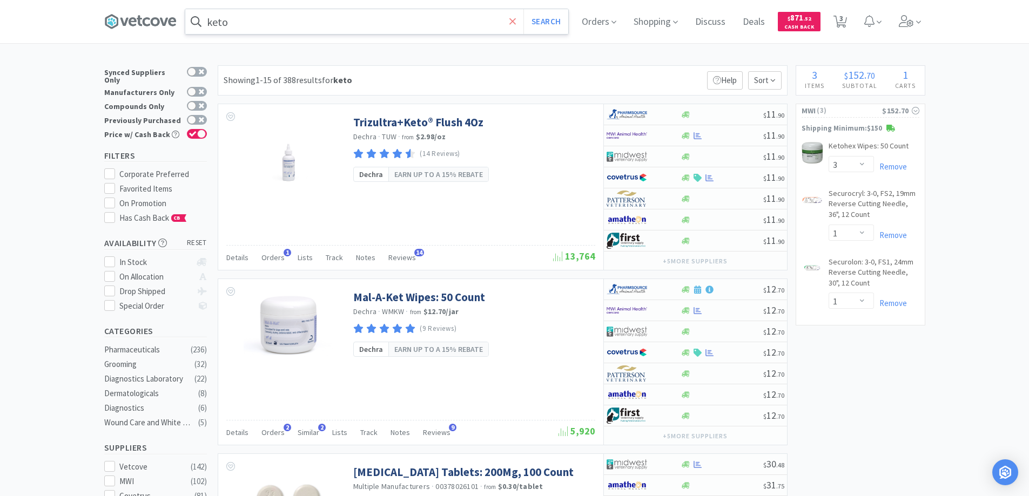
click at [515, 21] on icon at bounding box center [512, 21] width 6 height 6
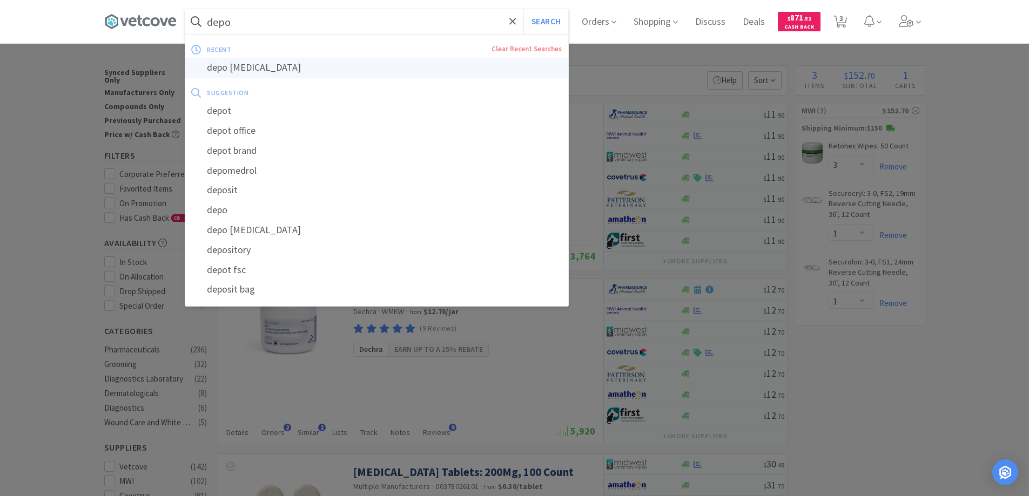
click at [228, 64] on div "depo medrol" at bounding box center [376, 68] width 383 height 20
type input "depo medrol"
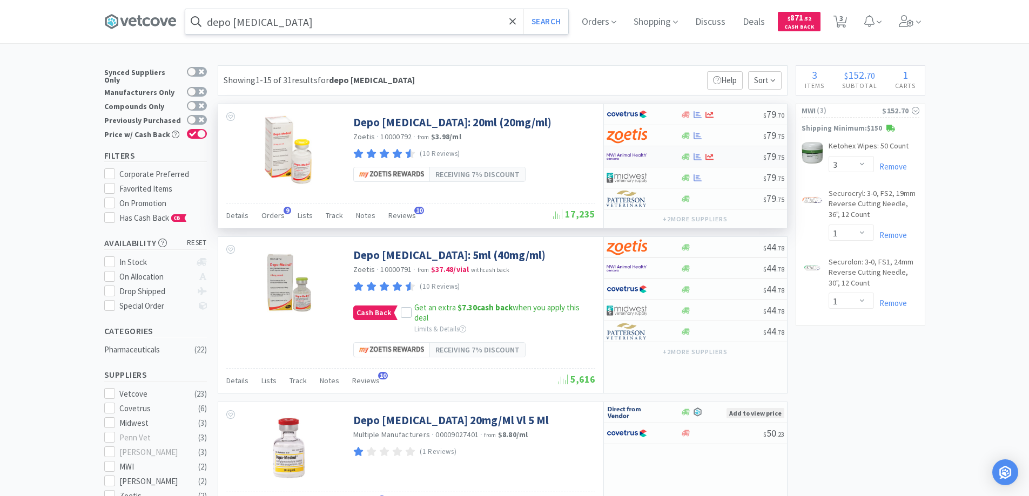
click at [660, 158] on div at bounding box center [636, 156] width 59 height 18
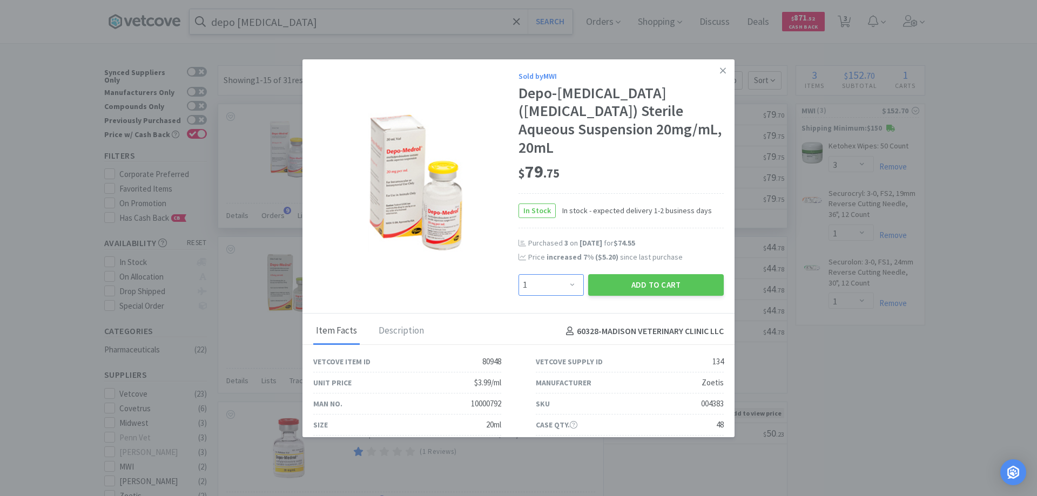
drag, startPoint x: 566, startPoint y: 284, endPoint x: 566, endPoint y: 278, distance: 5.9
click at [566, 284] on select "Enter Quantity 1 2 3 4 5 6 7 8 9 10 11 12 13 14 15 16 17 18 19 20 Enter Quantity" at bounding box center [551, 285] width 65 height 22
select select "2"
click at [519, 274] on select "Enter Quantity 1 2 3 4 5 6 7 8 9 10 11 12 13 14 15 16 17 18 19 20 Enter Quantity" at bounding box center [551, 285] width 65 height 22
click at [626, 286] on button "Add to Cart" at bounding box center [656, 285] width 136 height 22
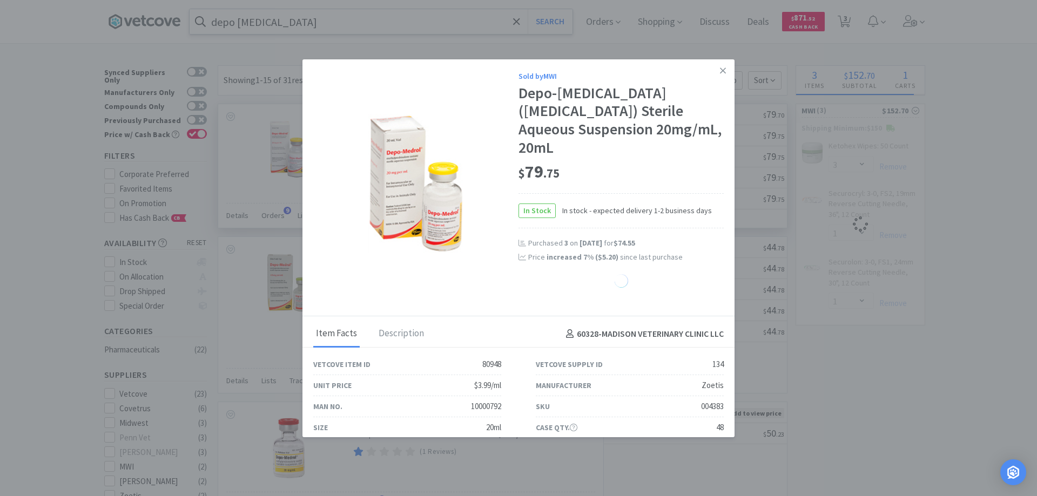
select select "1"
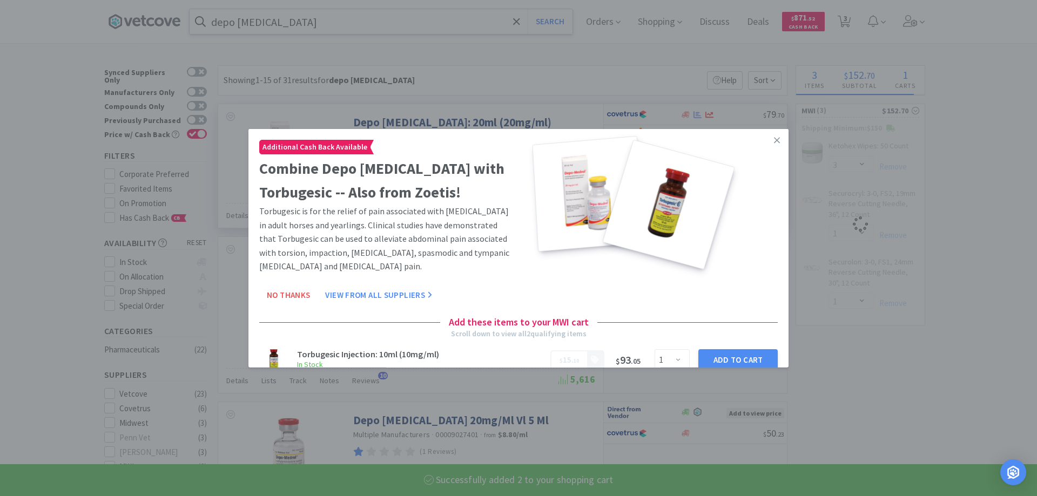
select select "2"
select select "3"
select select "1"
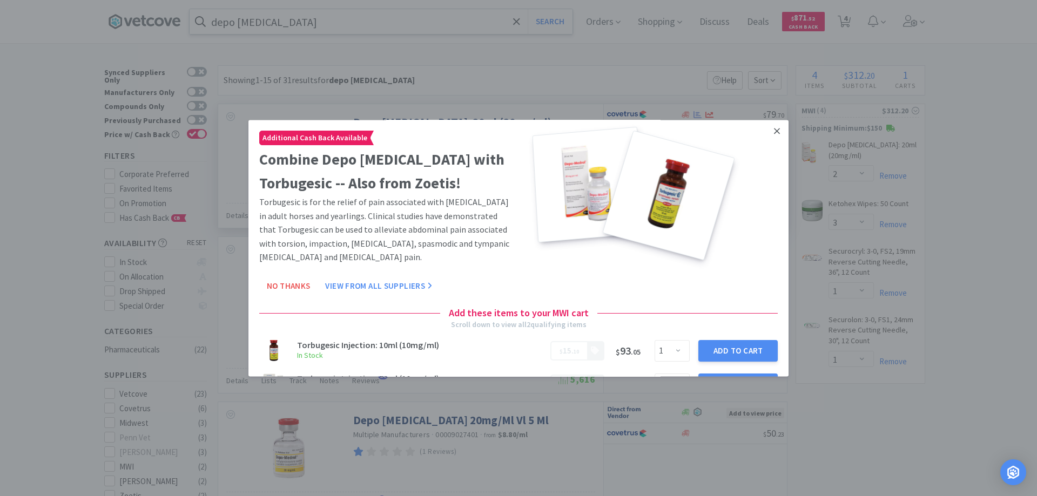
click at [774, 131] on icon at bounding box center [777, 131] width 6 height 10
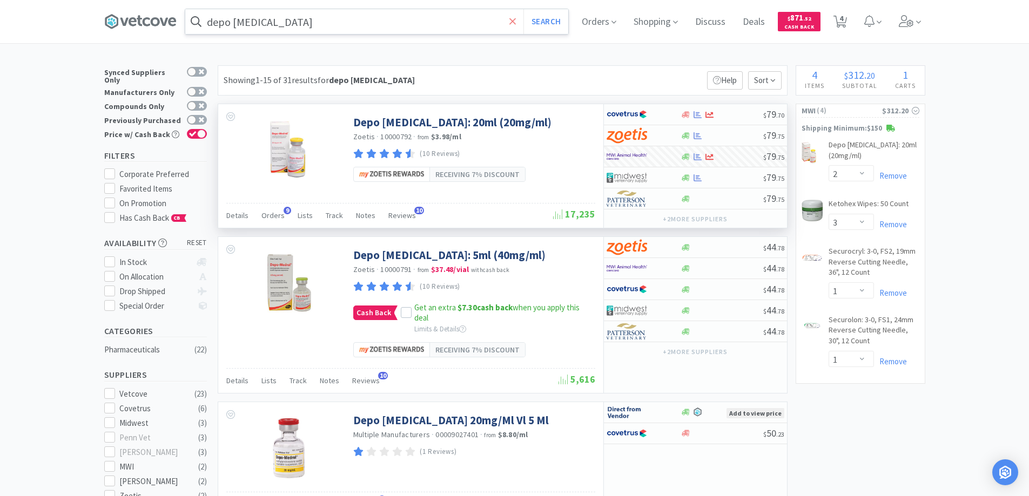
click at [515, 21] on icon at bounding box center [512, 21] width 6 height 6
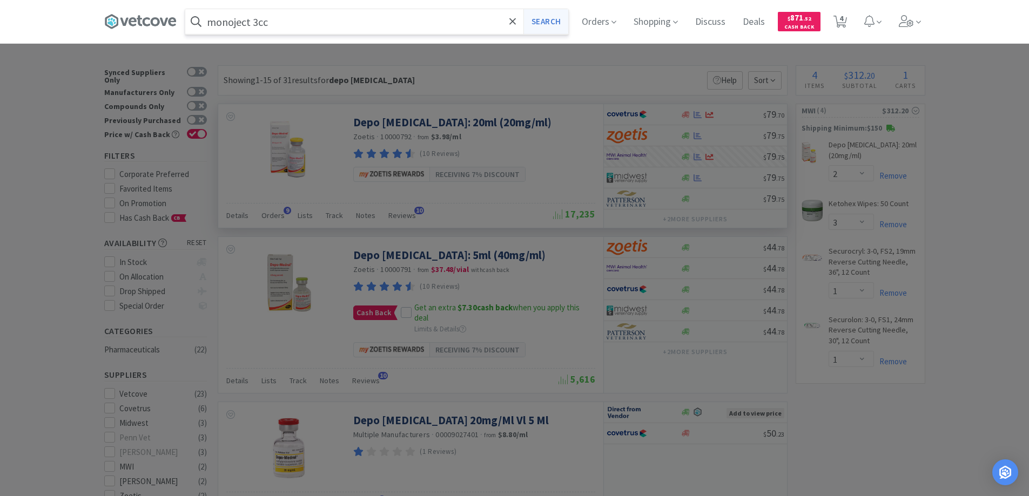
type input "monoject 3cc"
click at [549, 20] on button "Search" at bounding box center [546, 21] width 45 height 25
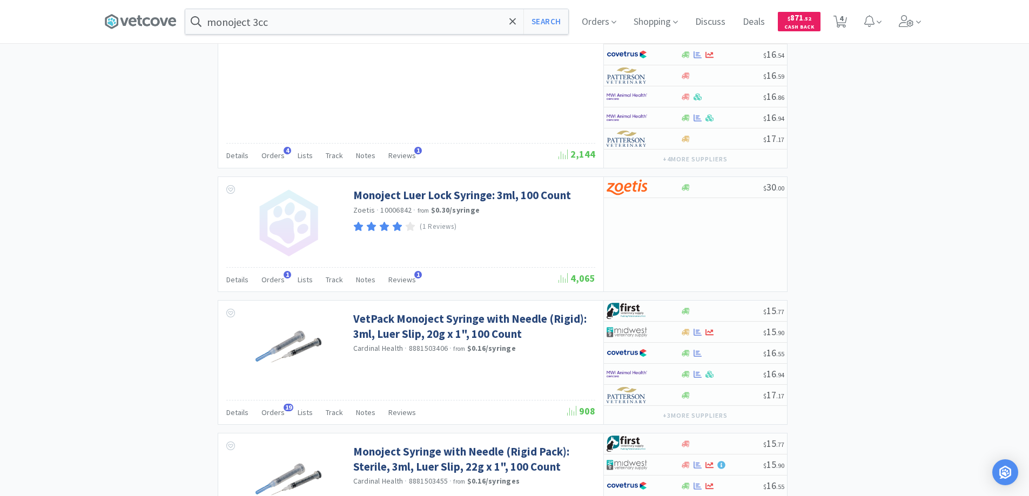
scroll to position [1297, 0]
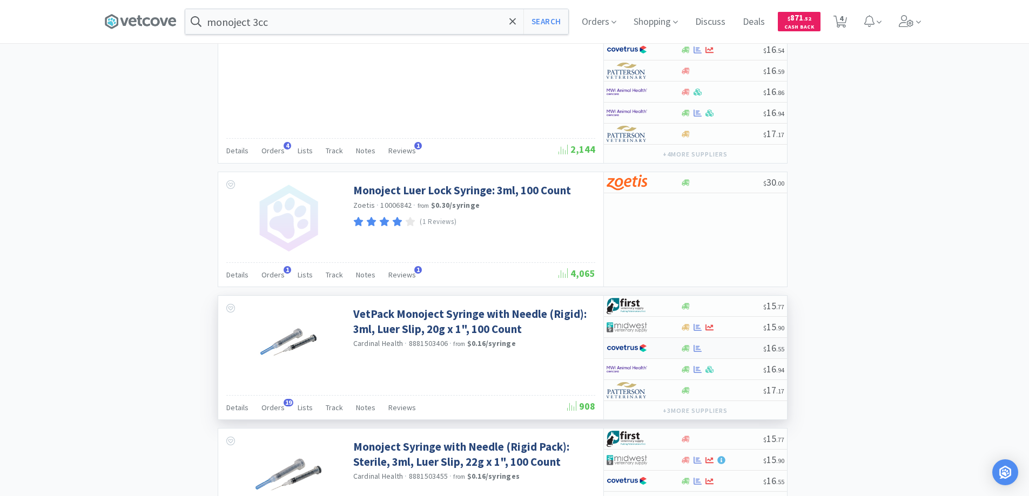
click at [654, 347] on div at bounding box center [636, 348] width 59 height 18
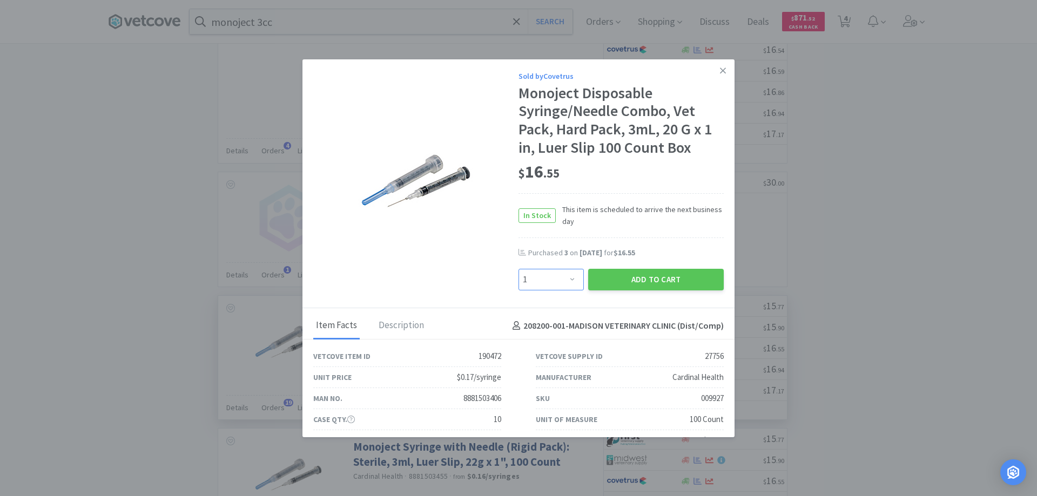
click at [568, 277] on select "Enter Quantity 1 2 3 4 5 6 7 8 9 10 11 12 13 14 15 16 17 18 19 20 Enter Quantity" at bounding box center [551, 280] width 65 height 22
select select "4"
click at [519, 269] on select "Enter Quantity 1 2 3 4 5 6 7 8 9 10 11 12 13 14 15 16 17 18 19 20 Enter Quantity" at bounding box center [551, 280] width 65 height 22
click at [640, 279] on button "Add to Cart" at bounding box center [656, 280] width 136 height 22
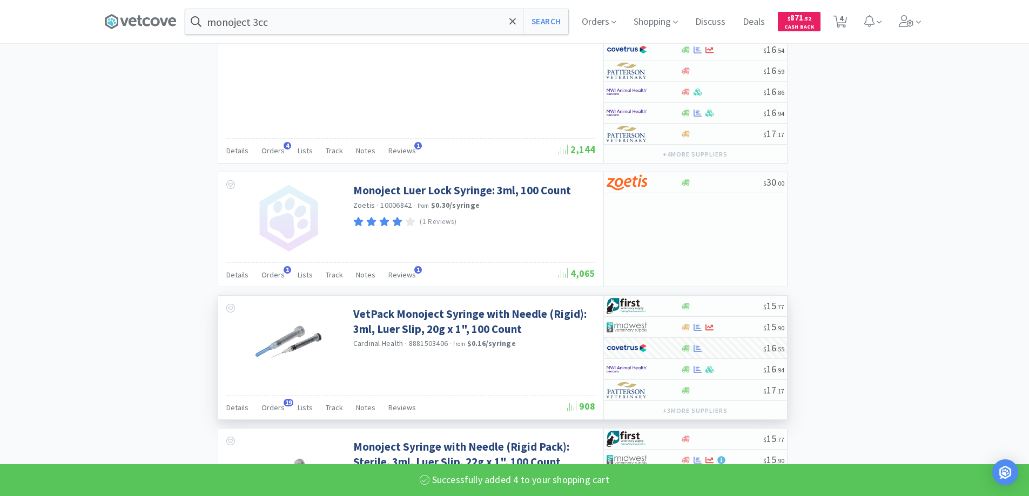
select select "4"
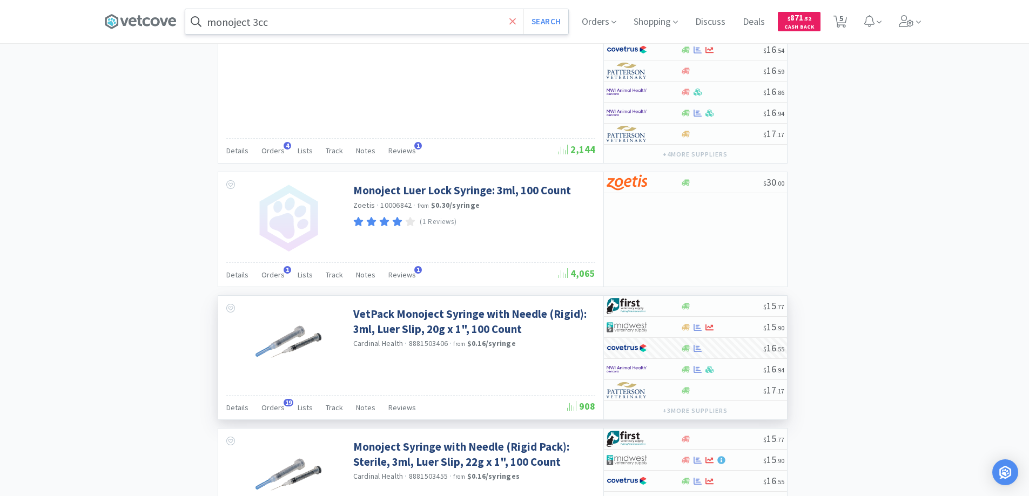
click at [516, 21] on icon at bounding box center [512, 21] width 6 height 6
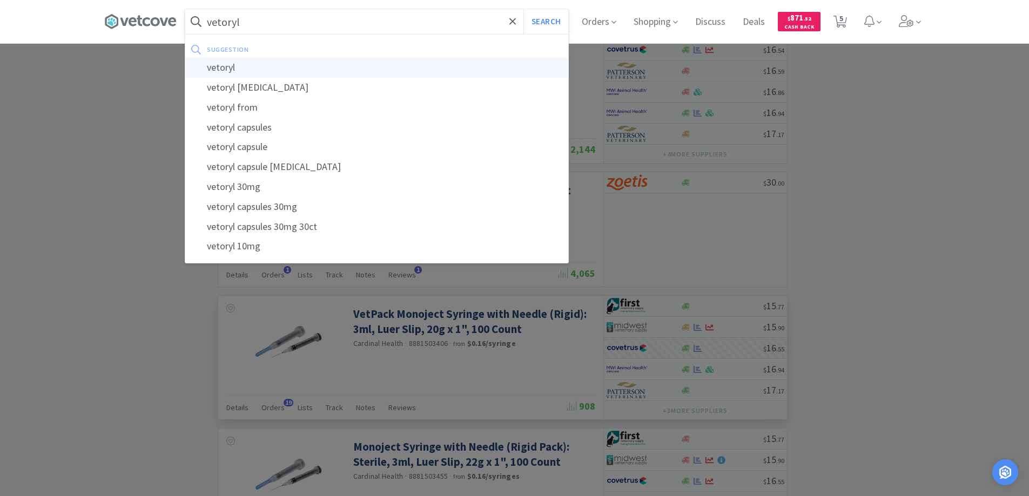
type input "vetoryl"
click at [224, 68] on div "vetoryl" at bounding box center [376, 68] width 383 height 20
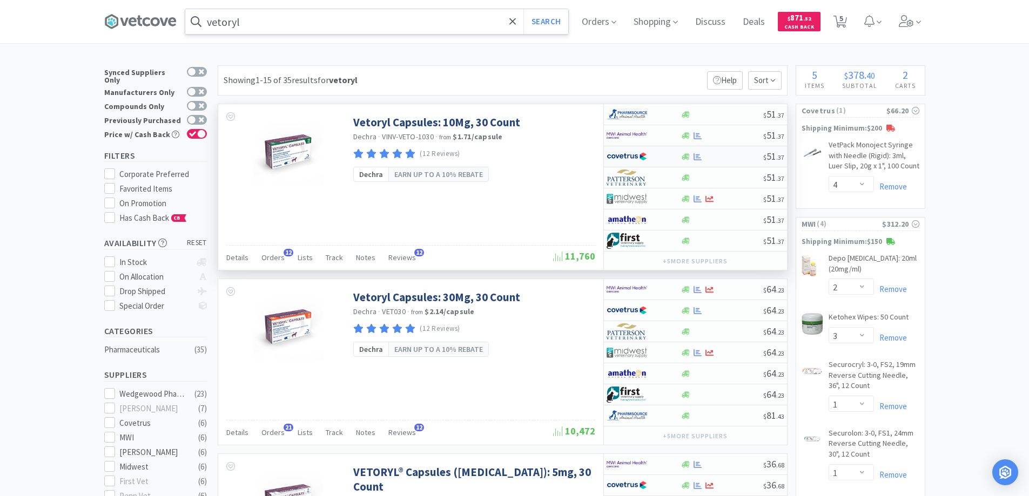
click at [626, 158] on img at bounding box center [627, 157] width 41 height 16
select select "1"
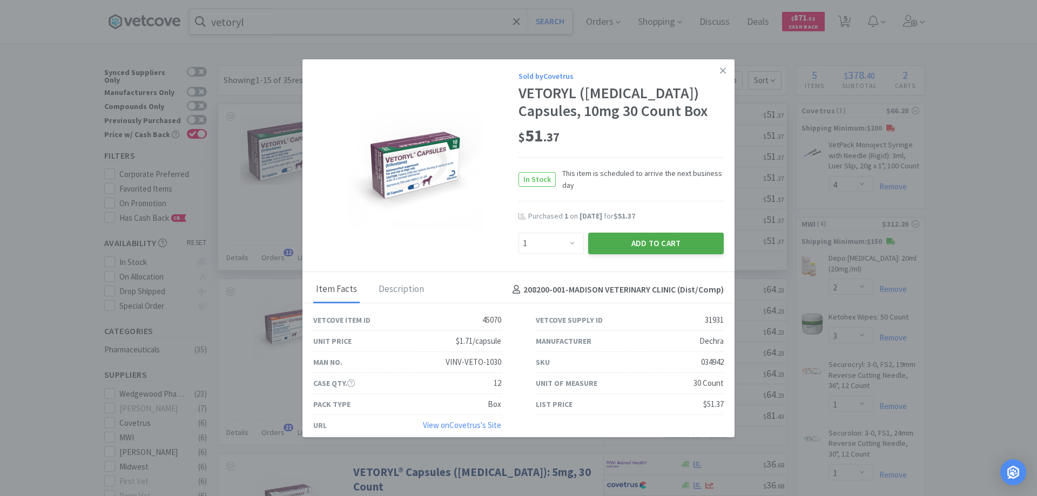
click at [628, 241] on button "Add to Cart" at bounding box center [656, 244] width 136 height 22
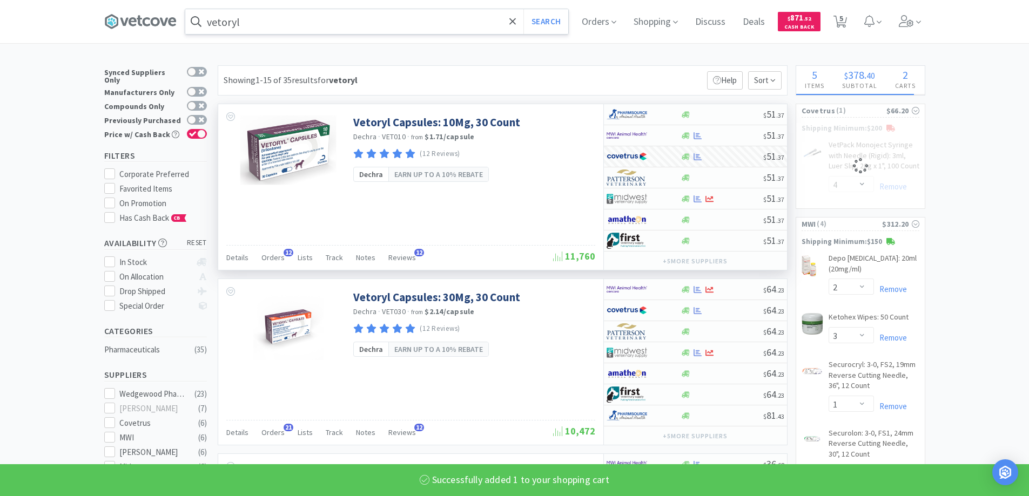
select select "1"
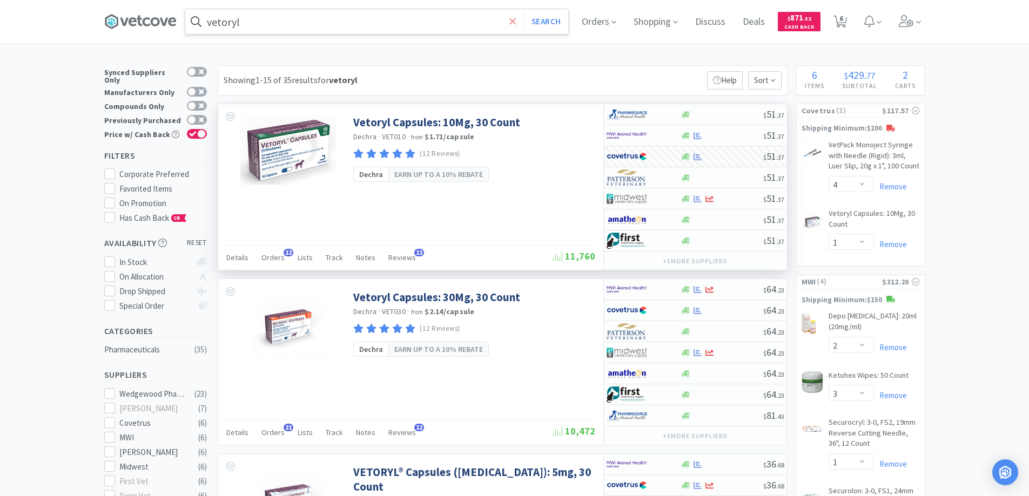
click at [516, 18] on icon at bounding box center [512, 21] width 7 height 11
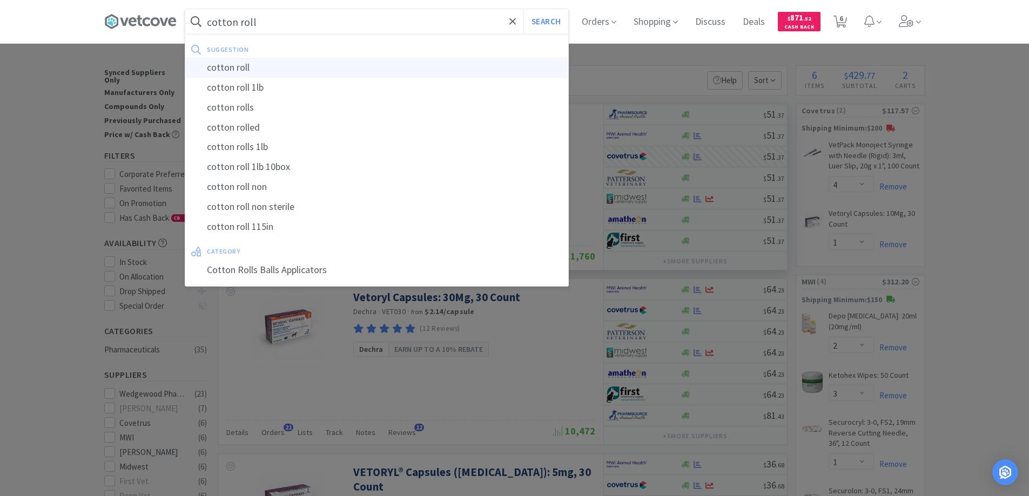
type input "cotton roll"
click at [223, 69] on div "cotton roll" at bounding box center [376, 68] width 383 height 20
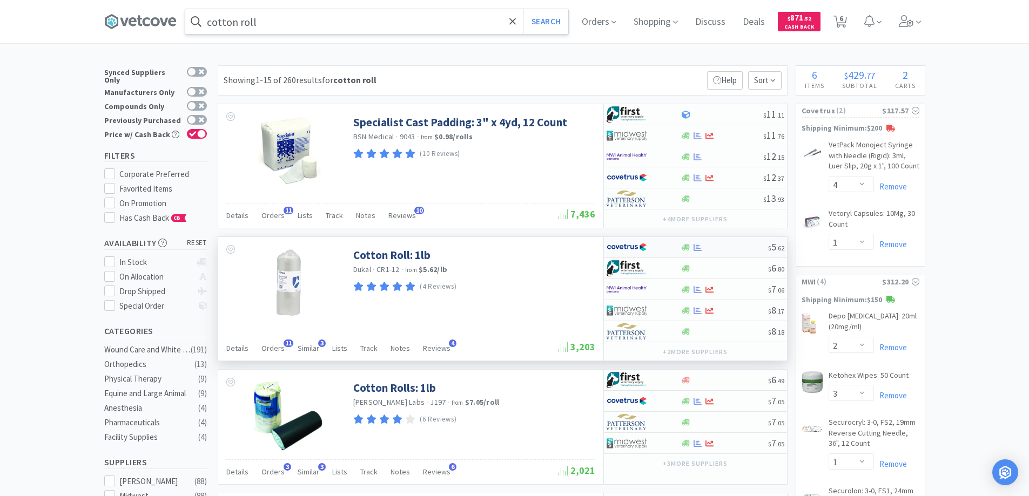
click at [661, 250] on div at bounding box center [636, 247] width 59 height 18
select select "1"
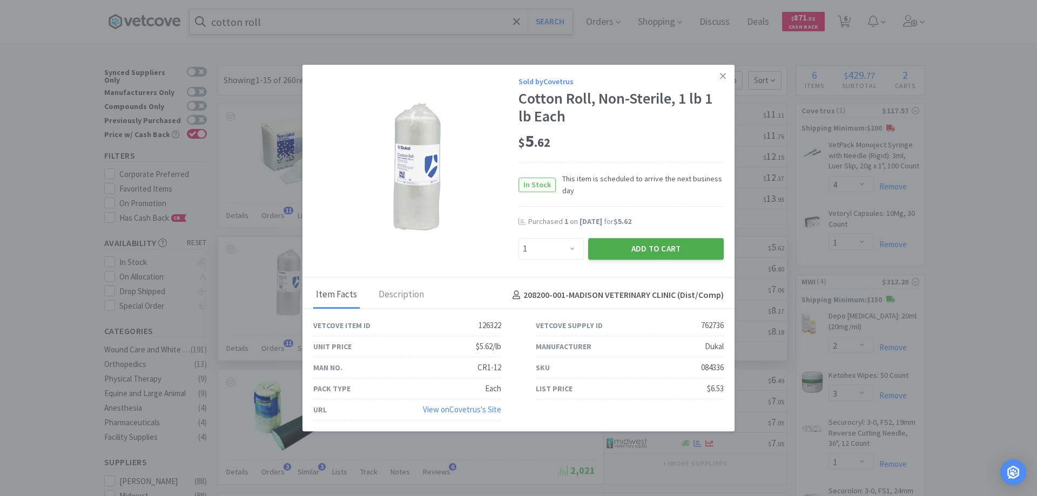
click at [625, 250] on button "Add to Cart" at bounding box center [656, 249] width 136 height 22
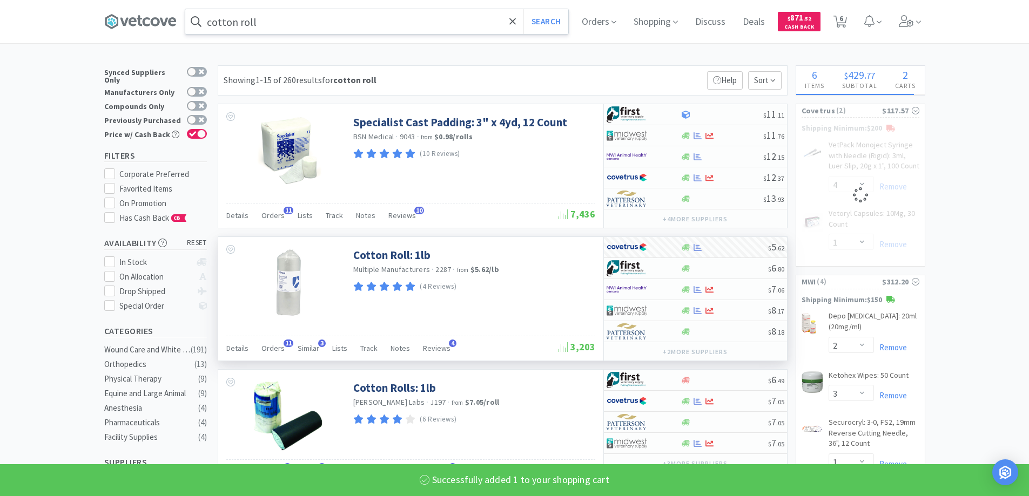
select select "1"
select select "4"
select select "1"
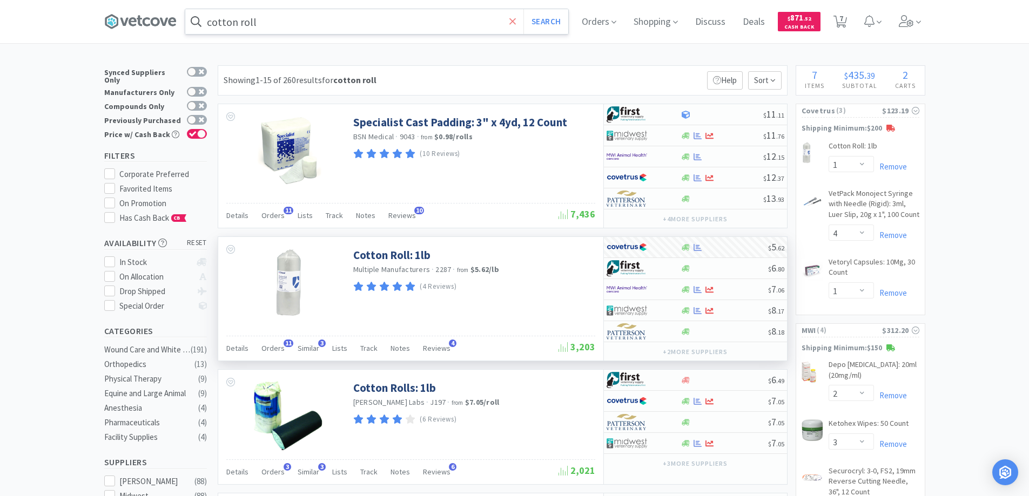
click at [514, 22] on icon at bounding box center [512, 21] width 7 height 11
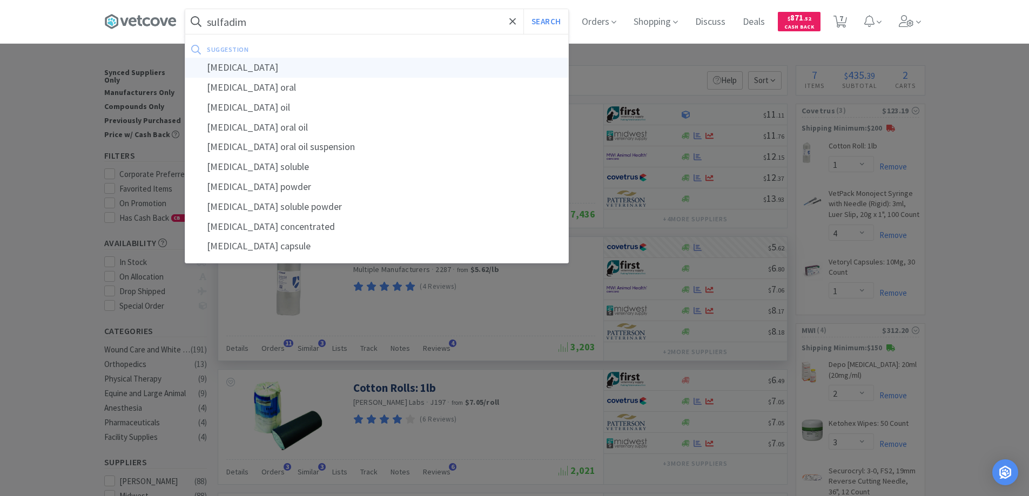
click at [236, 69] on div "sulfadimethoxine" at bounding box center [376, 68] width 383 height 20
type input "sulfadimethoxine"
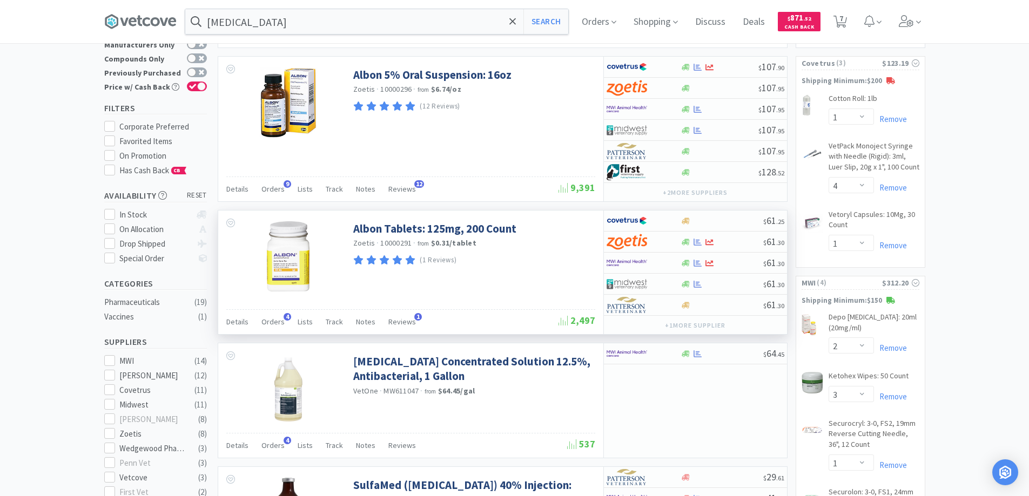
scroll to position [108, 0]
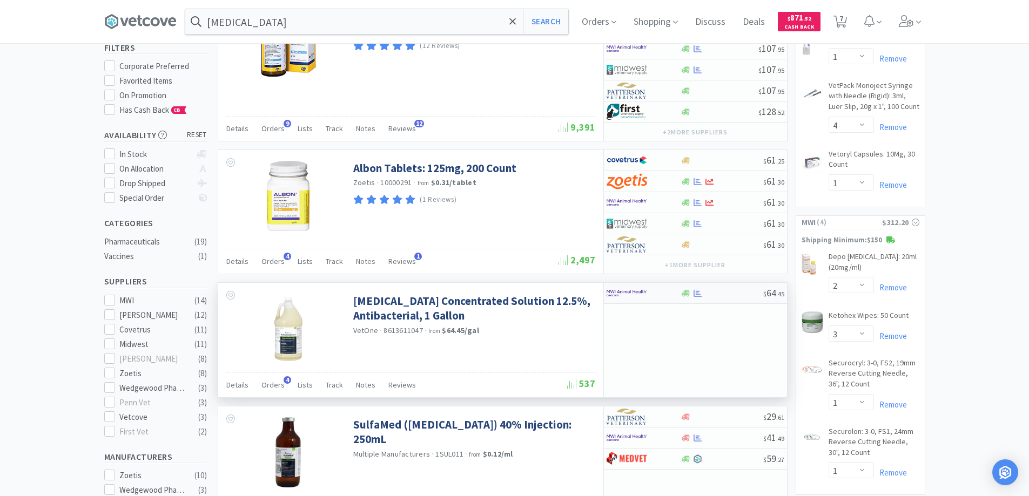
click at [663, 294] on div at bounding box center [636, 293] width 59 height 18
select select "1"
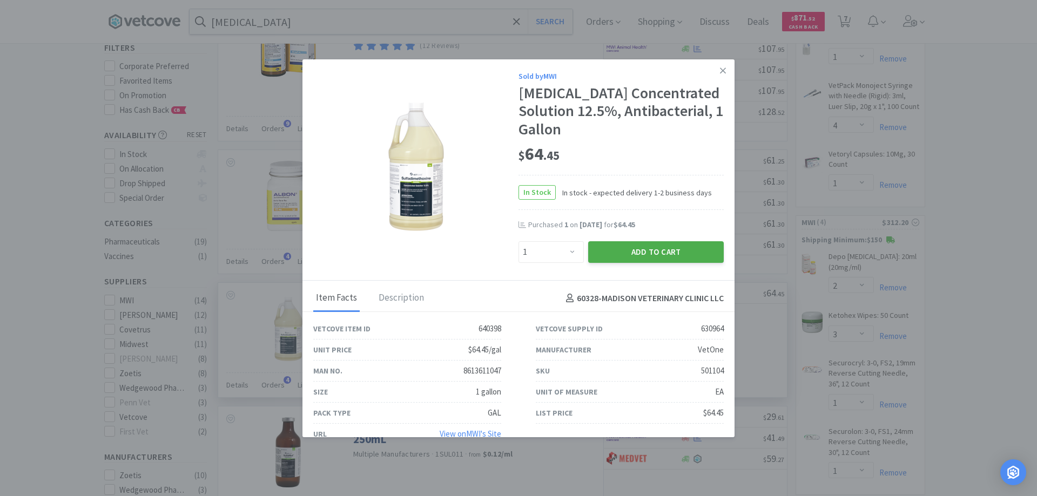
click at [636, 253] on button "Add to Cart" at bounding box center [656, 252] width 136 height 22
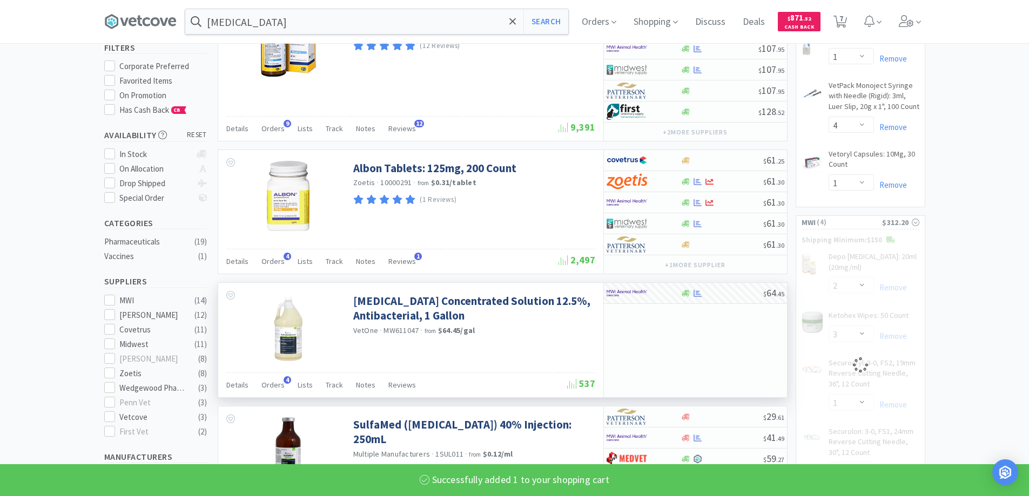
select select "1"
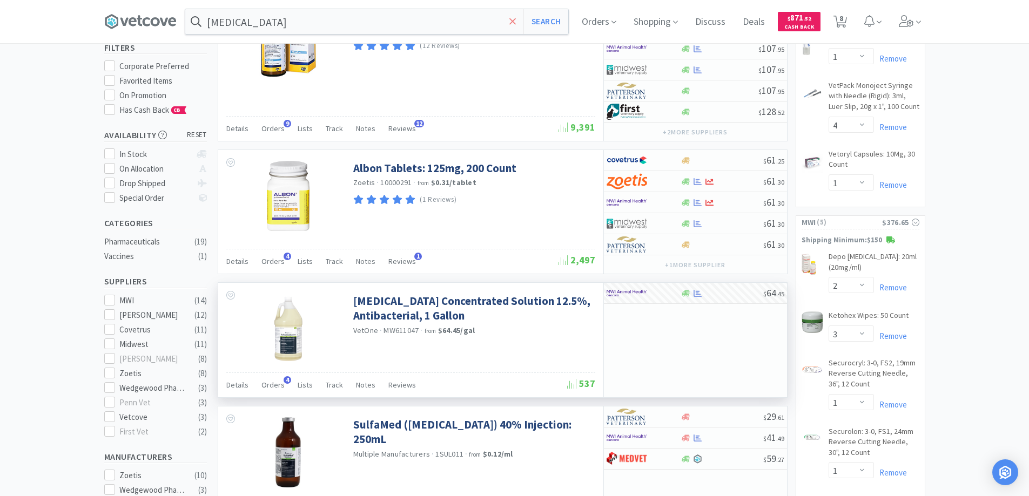
click at [516, 21] on icon at bounding box center [512, 21] width 6 height 6
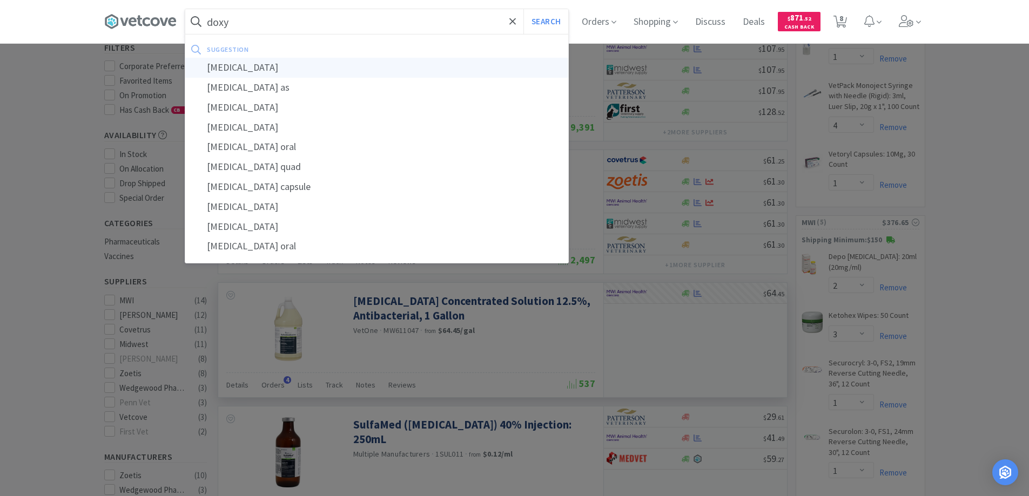
click at [236, 68] on div "doxycycline" at bounding box center [376, 68] width 383 height 20
type input "doxycycline"
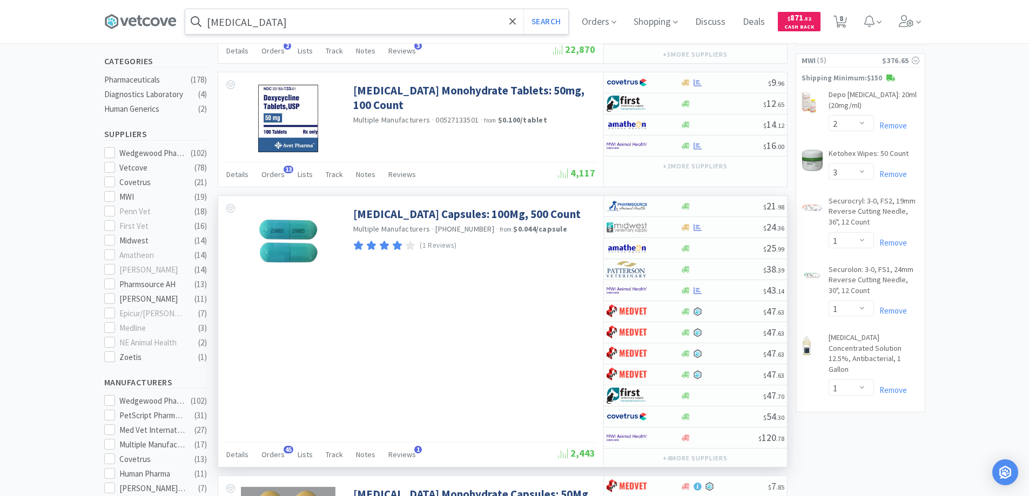
scroll to position [324, 0]
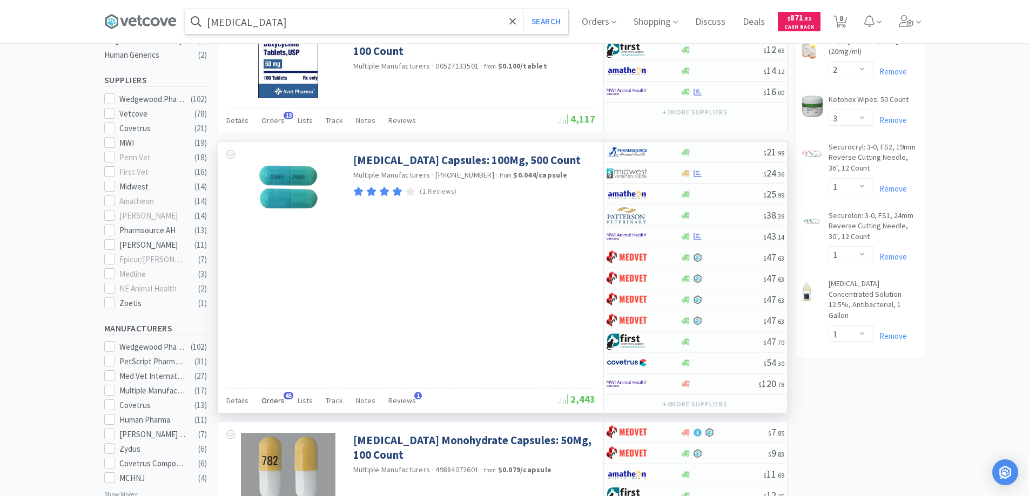
click at [286, 396] on span "45" at bounding box center [289, 396] width 10 height 8
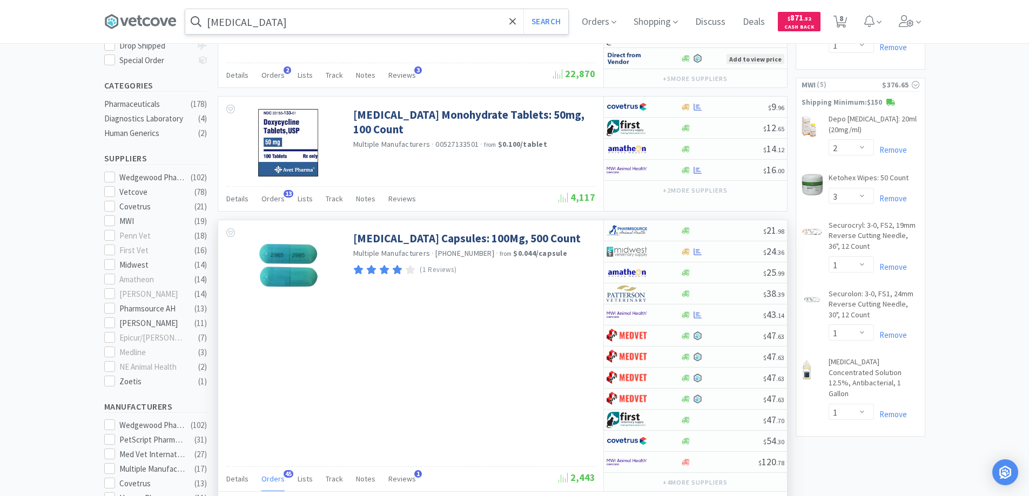
scroll to position [216, 0]
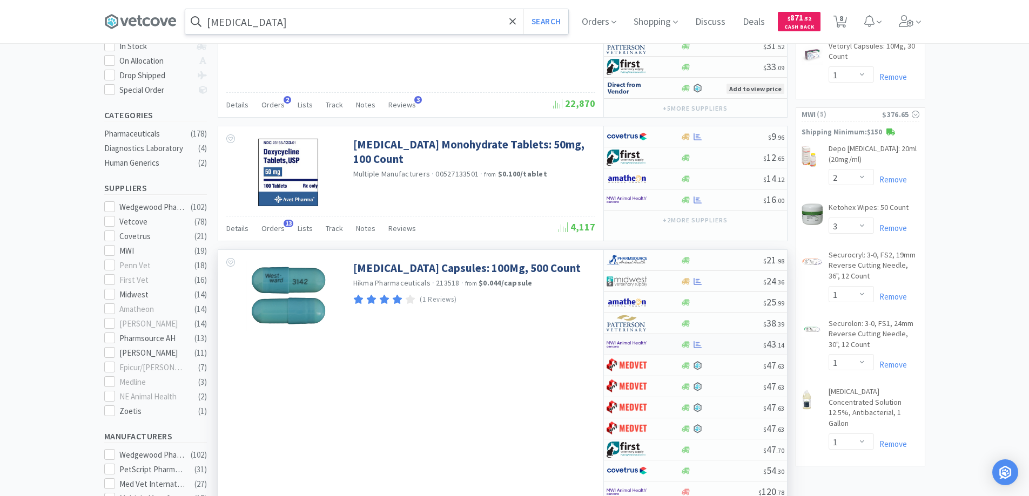
click at [658, 345] on div at bounding box center [636, 344] width 59 height 18
select select "1"
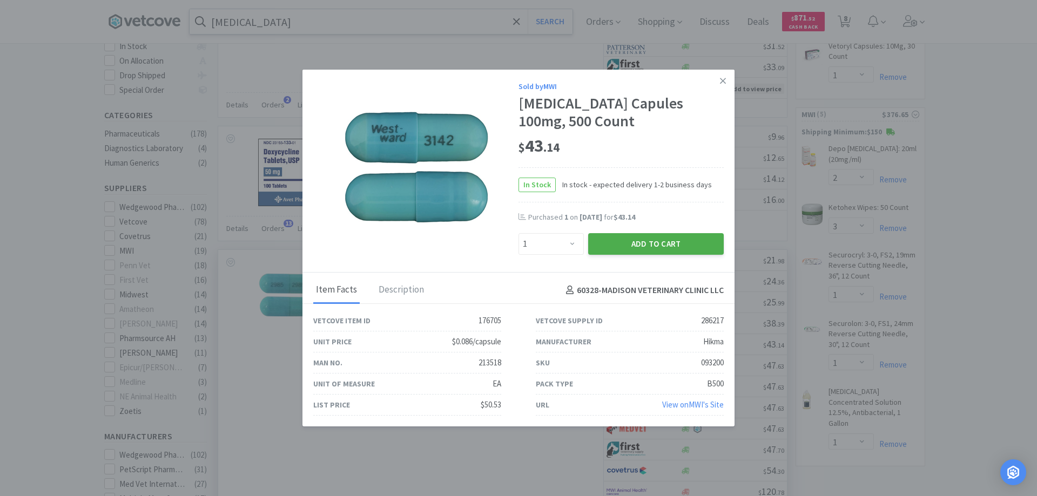
click at [642, 243] on button "Add to Cart" at bounding box center [656, 244] width 136 height 22
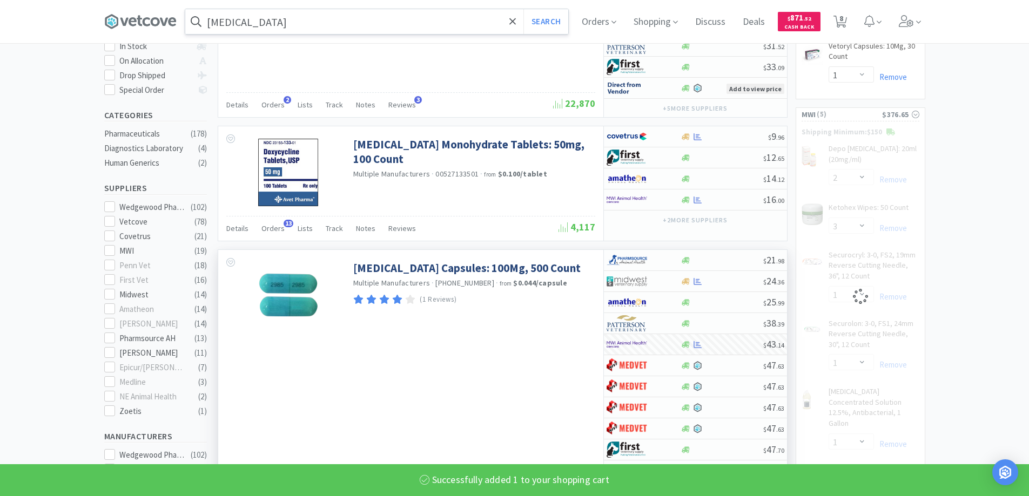
select select "1"
select select "3"
select select "1"
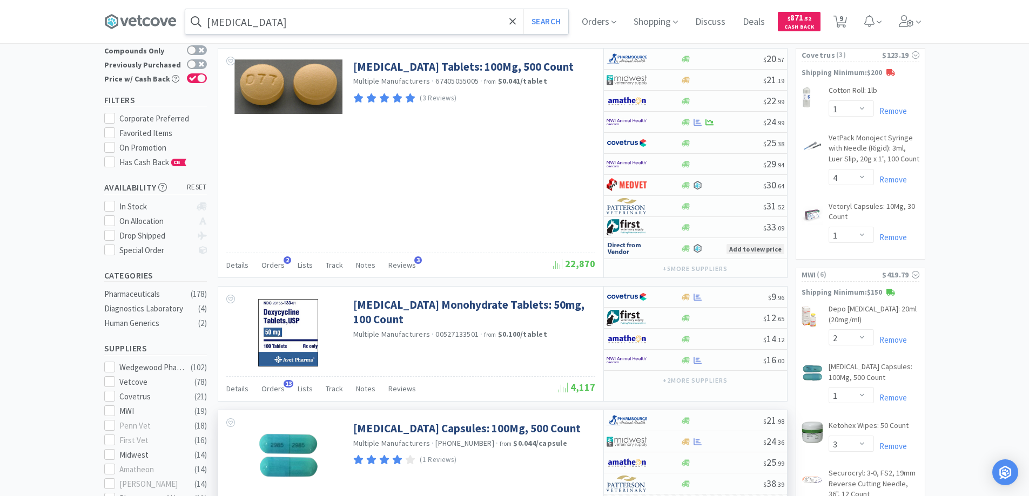
scroll to position [0, 0]
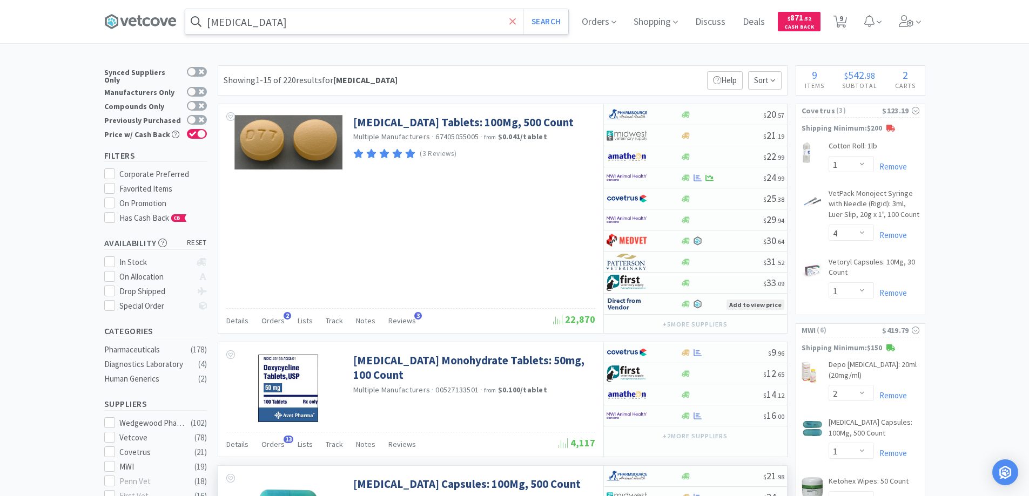
click at [516, 23] on icon at bounding box center [512, 21] width 7 height 11
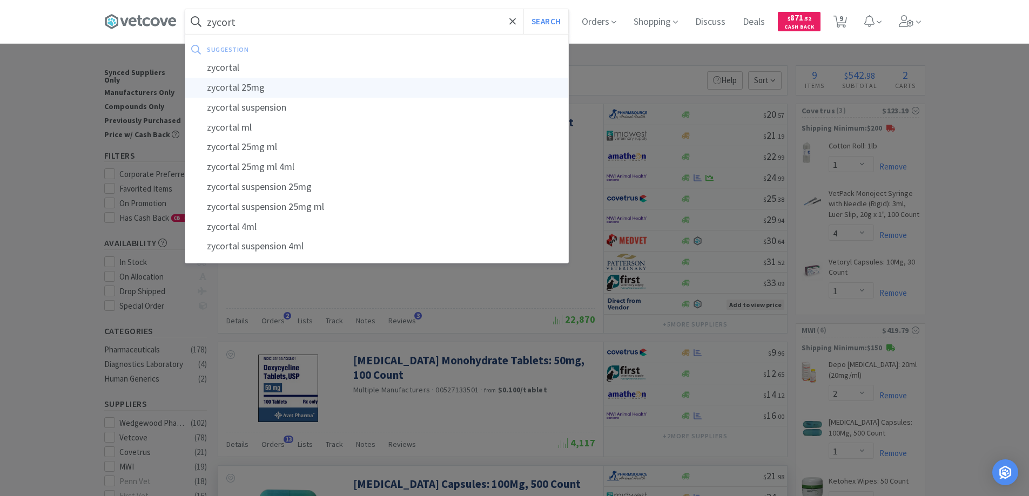
click at [236, 87] on div "zycortal 25mg" at bounding box center [376, 88] width 383 height 20
type input "zycortal 25mg"
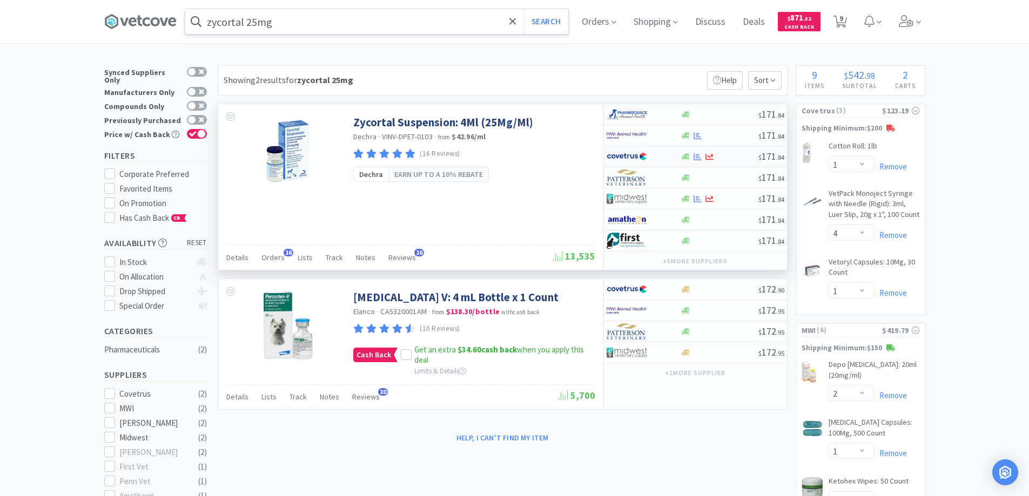
click at [663, 156] on div at bounding box center [636, 156] width 59 height 18
select select "1"
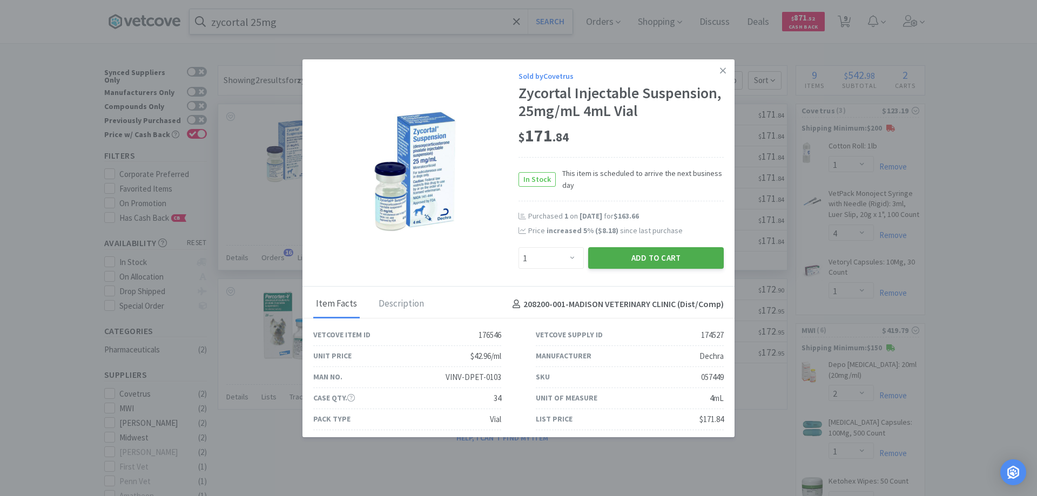
click at [630, 269] on button "Add to Cart" at bounding box center [656, 258] width 136 height 22
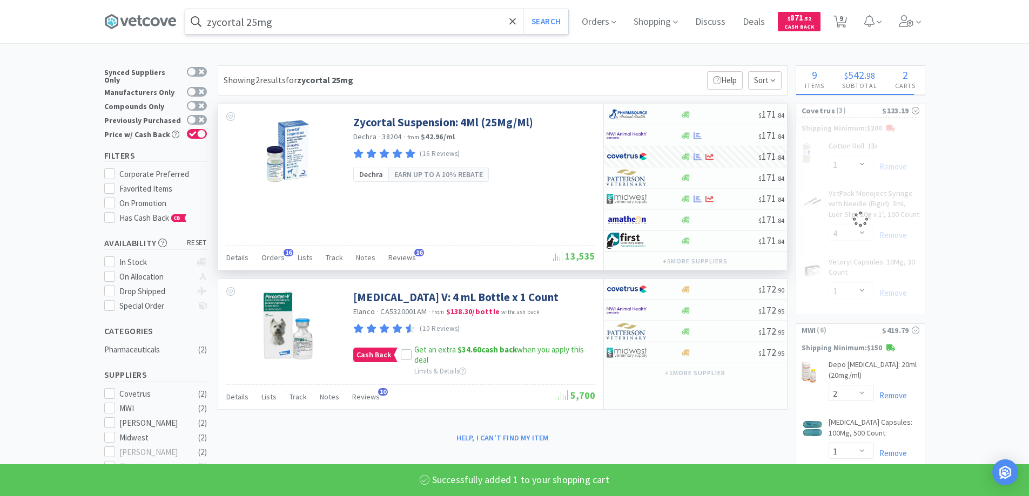
select select "1"
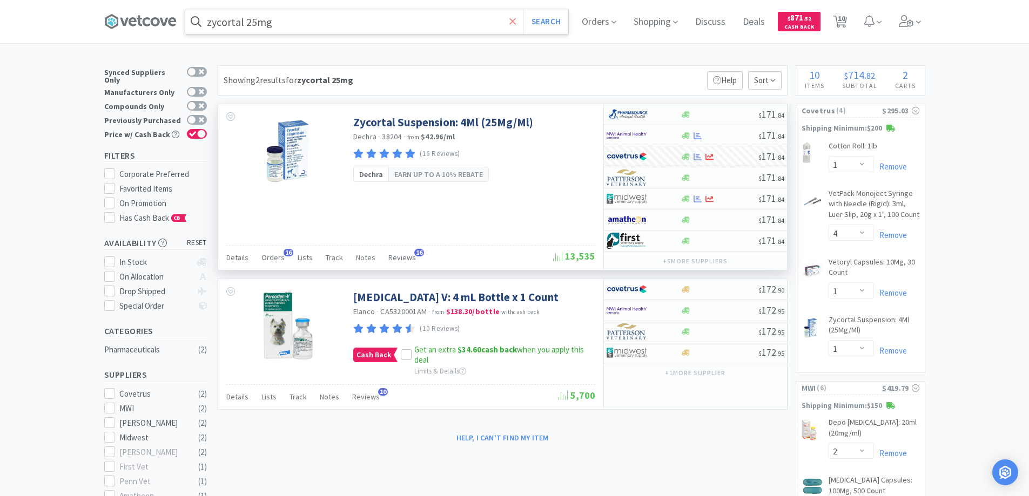
click at [513, 22] on icon at bounding box center [512, 21] width 7 height 11
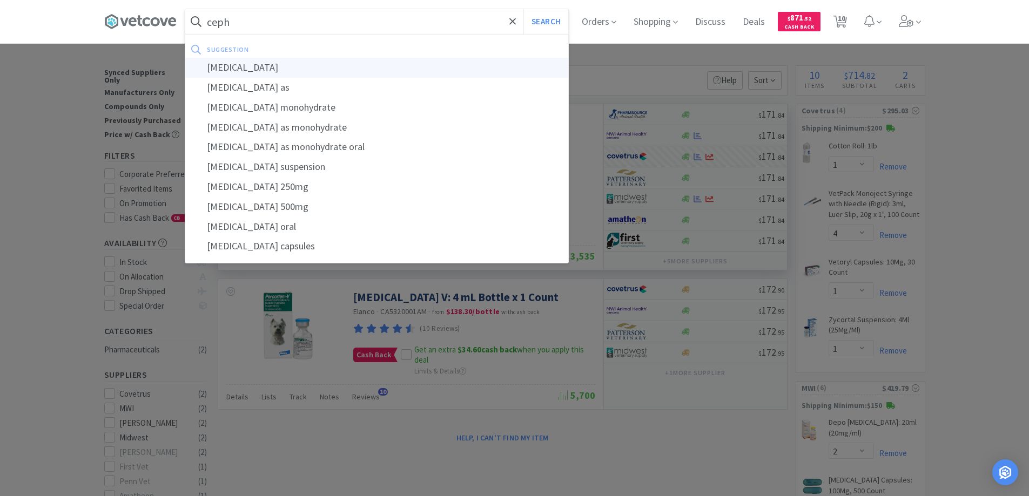
click at [227, 68] on div "cephalexin" at bounding box center [376, 68] width 383 height 20
type input "cephalexin"
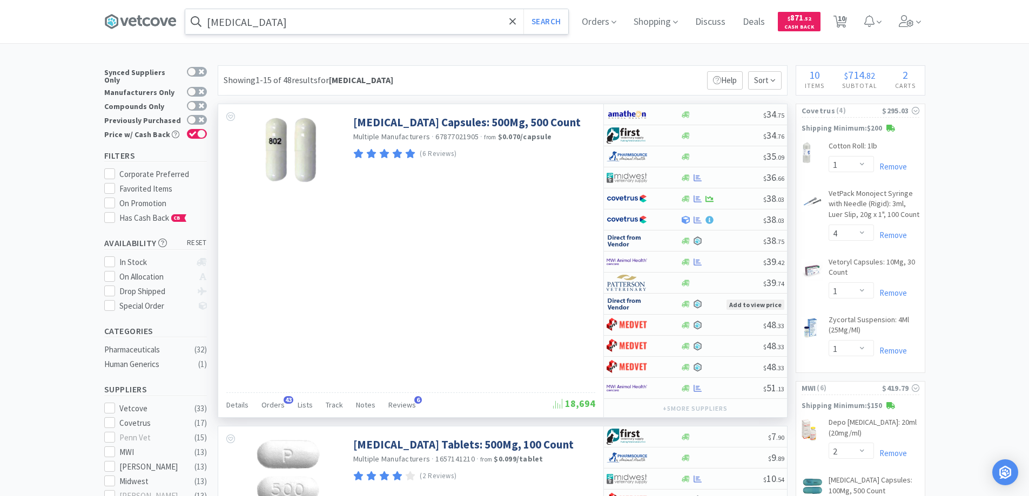
scroll to position [162, 0]
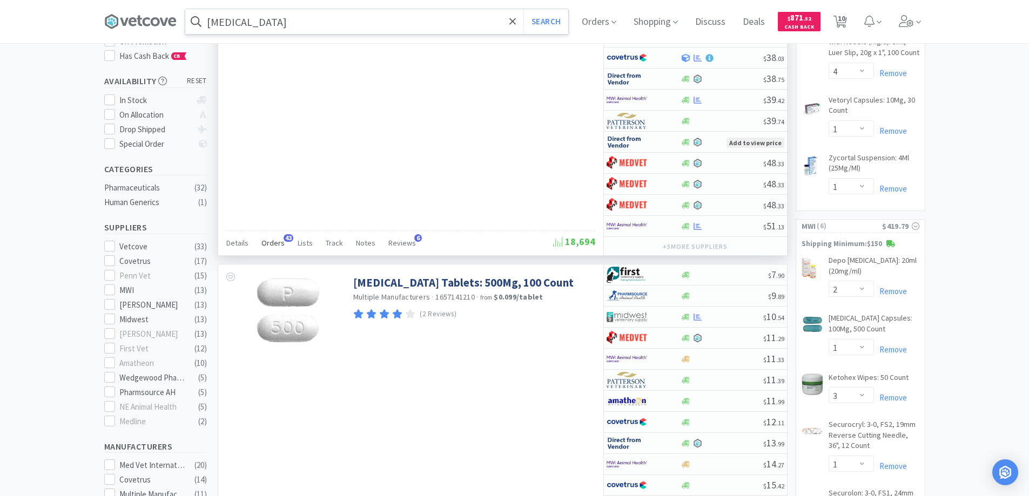
click at [286, 238] on span "43" at bounding box center [289, 238] width 10 height 8
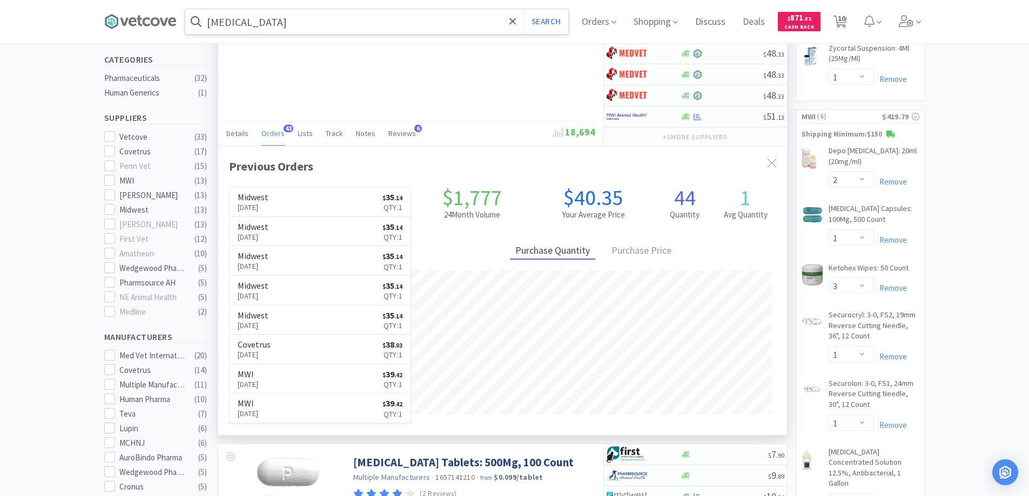
scroll to position [108, 0]
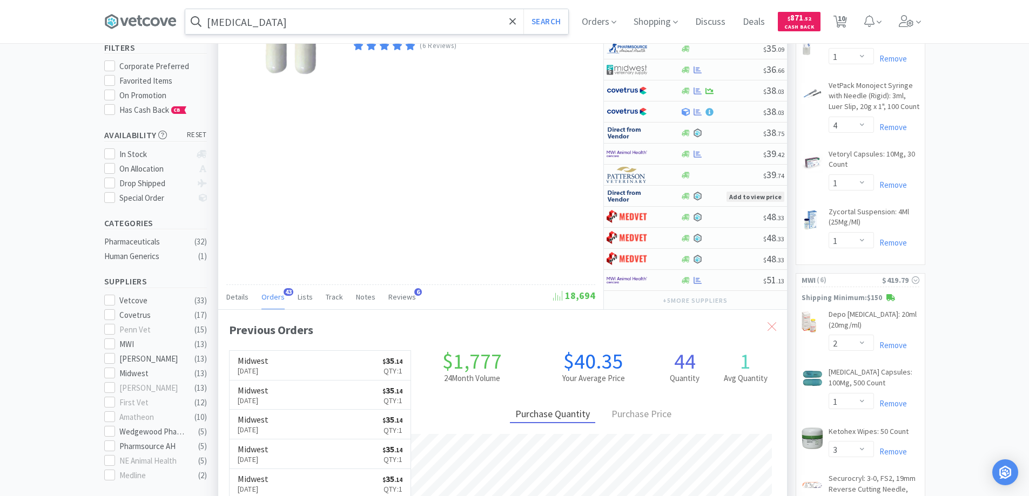
click at [772, 323] on icon at bounding box center [772, 327] width 9 height 9
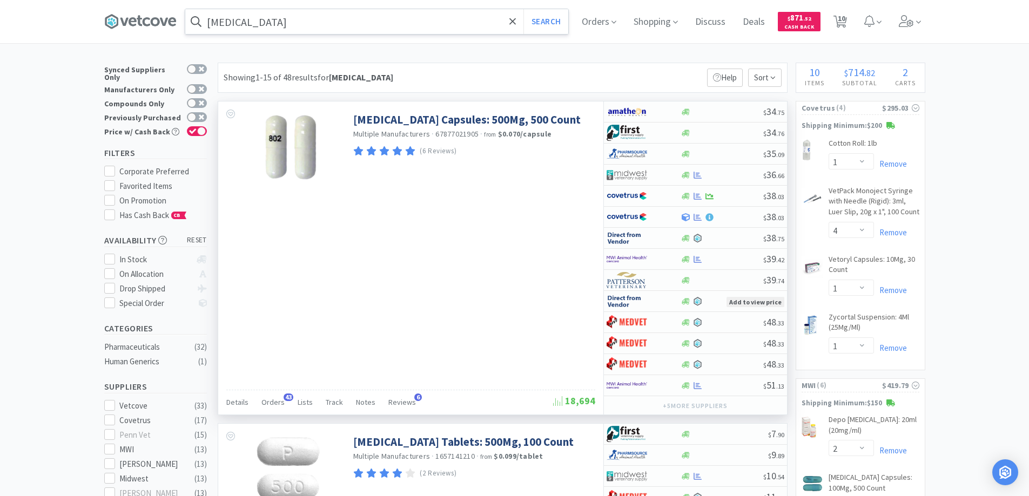
scroll to position [0, 0]
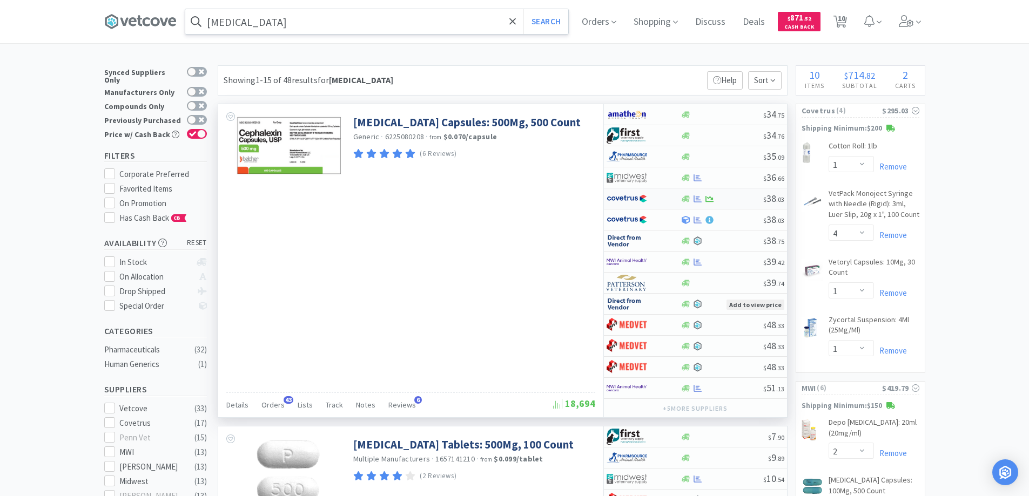
click at [656, 197] on div at bounding box center [636, 199] width 59 height 18
select select "1"
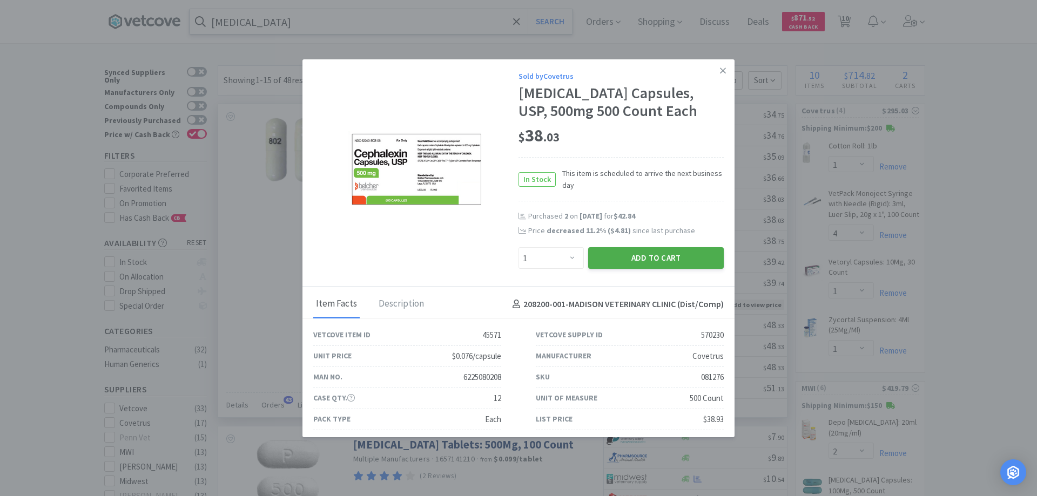
click at [632, 259] on button "Add to Cart" at bounding box center [656, 258] width 136 height 22
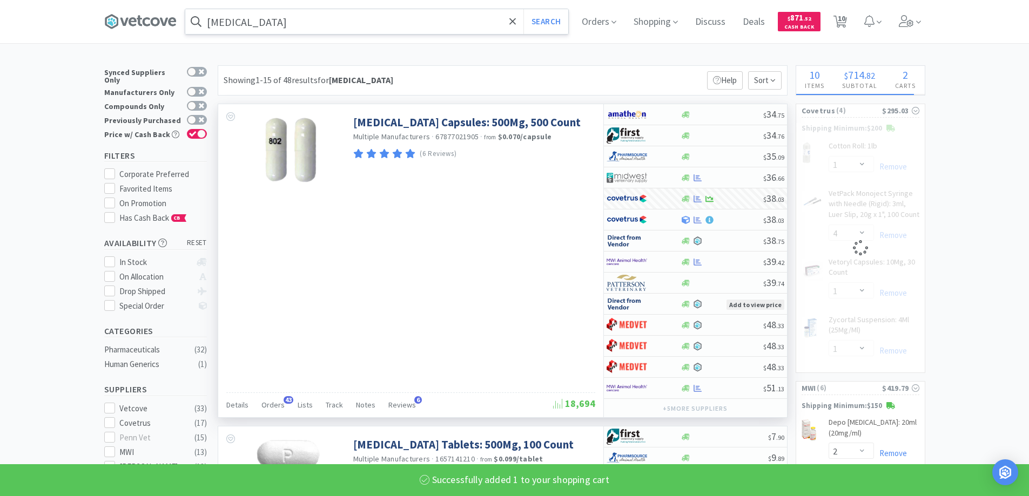
select select "1"
select select "4"
select select "1"
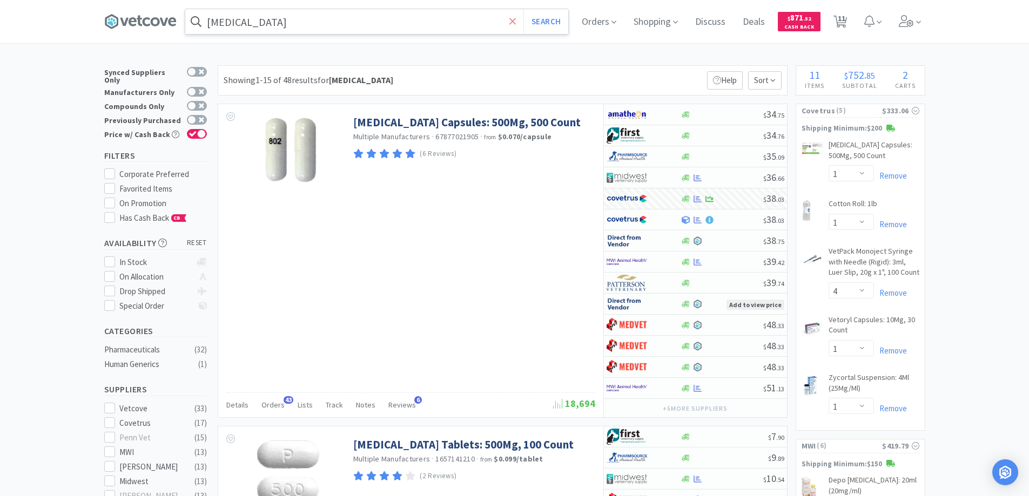
click at [516, 18] on icon at bounding box center [512, 21] width 7 height 11
